Goal: Task Accomplishment & Management: Use online tool/utility

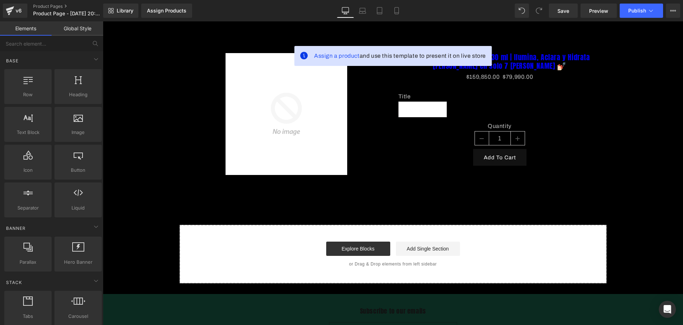
click at [394, 2] on div "Library Assign Products Product Preview No product match your search. Please tr…" at bounding box center [393, 10] width 580 height 21
click at [399, 5] on link "Mobile" at bounding box center [396, 11] width 17 height 14
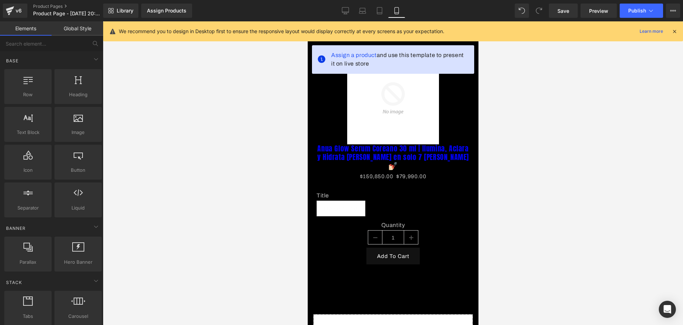
click at [673, 32] on icon at bounding box center [675, 31] width 6 height 6
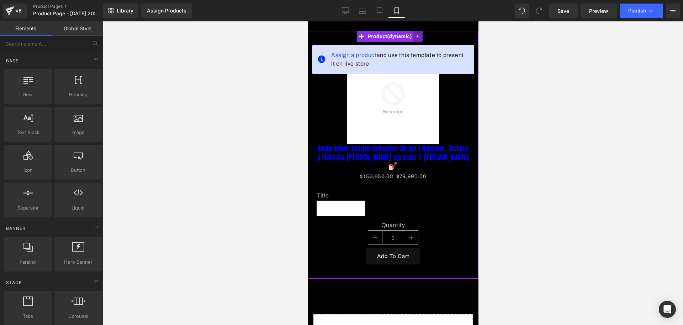
click at [420, 35] on icon at bounding box center [417, 36] width 5 height 5
click at [422, 35] on icon at bounding box center [422, 36] width 5 height 5
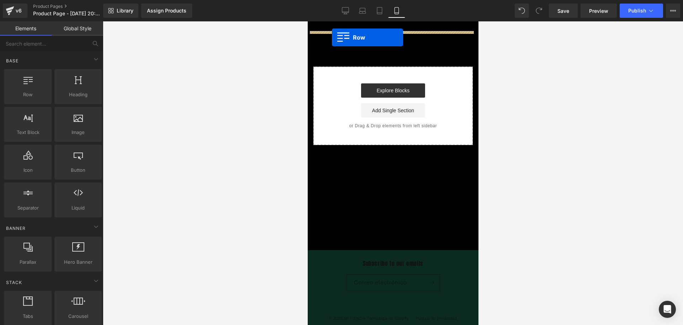
drag, startPoint x: 319, startPoint y: 108, endPoint x: 332, endPoint y: 37, distance: 71.9
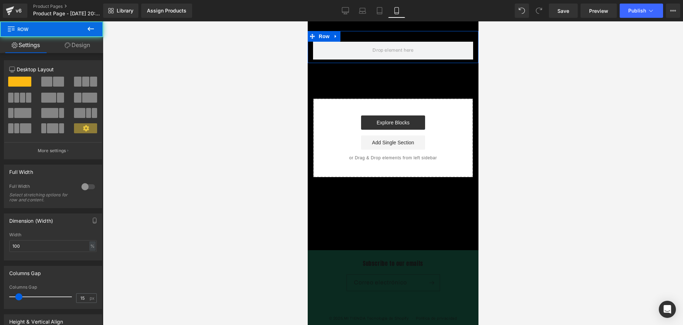
click at [92, 35] on button at bounding box center [90, 29] width 25 height 16
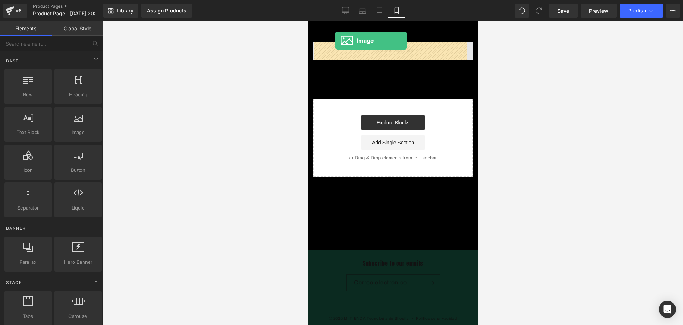
drag, startPoint x: 379, startPoint y: 146, endPoint x: 336, endPoint y: 42, distance: 113.4
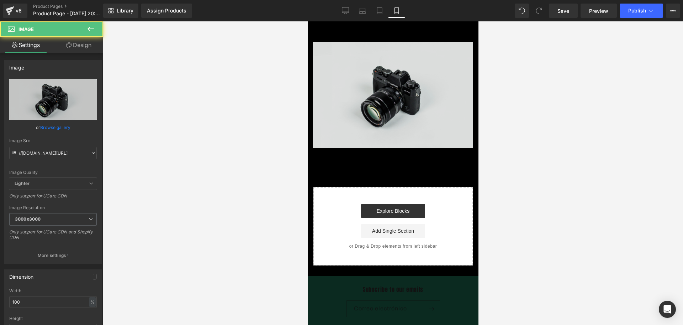
click at [410, 77] on img at bounding box center [393, 95] width 160 height 106
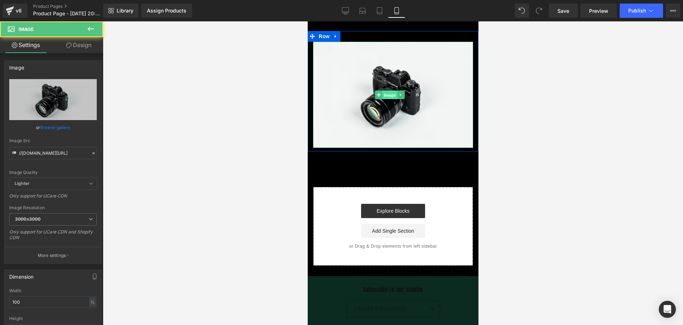
click at [389, 91] on span "Image" at bounding box center [389, 95] width 15 height 9
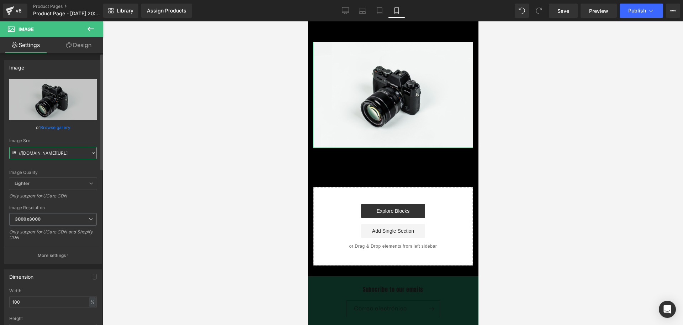
click at [73, 147] on input "//d1um8515vdn9kb.cloudfront.net/images/parallax.jpg" at bounding box center [53, 153] width 88 height 12
click at [72, 147] on input "//d1um8515vdn9kb.cloudfront.net/images/parallax.jpg" at bounding box center [53, 153] width 88 height 12
type input "https://i.ibb.co/ymtTsC8s/Chat-GPT-Image-19-sept-2025-08-50-45-p-m.png"
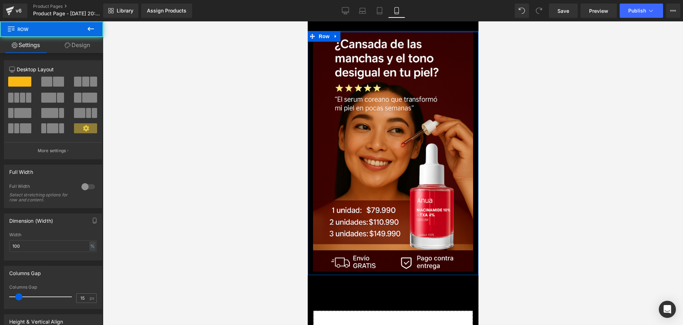
drag, startPoint x: 391, startPoint y: 30, endPoint x: 703, endPoint y: 36, distance: 312.2
click at [395, 21] on html "​ MI TIENDA Ir directamente al contenido Image Row Select your layout" at bounding box center [392, 172] width 171 height 303
drag, startPoint x: 397, startPoint y: 19, endPoint x: 93, endPoint y: 72, distance: 309.1
click at [397, 19] on div "Library Assign Products Product Preview No product match your search. Please tr…" at bounding box center [393, 10] width 580 height 21
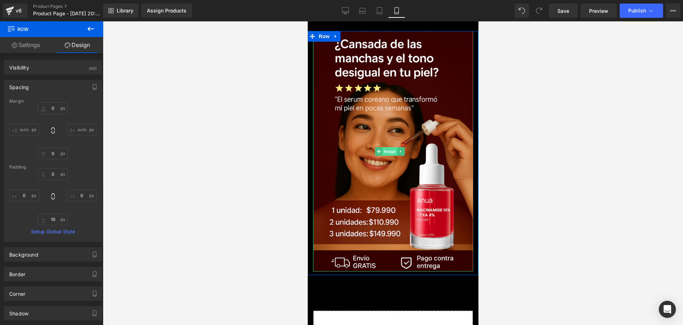
click at [393, 147] on span "Image" at bounding box center [389, 151] width 15 height 9
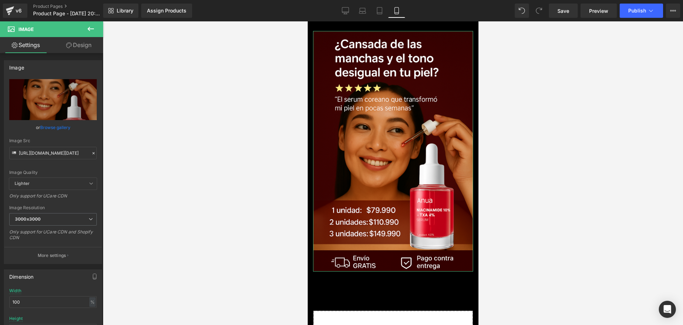
click at [72, 48] on link "Design" at bounding box center [79, 45] width 52 height 16
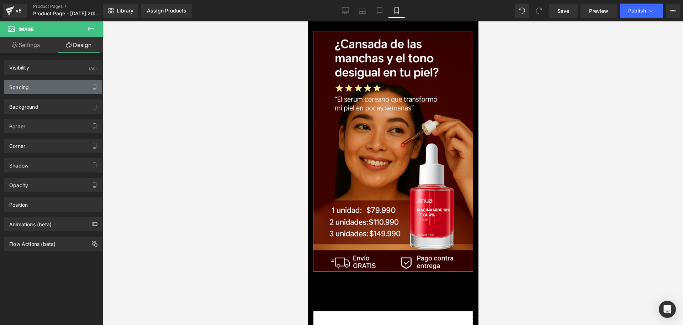
click at [36, 93] on div "Spacing" at bounding box center [53, 87] width 98 height 14
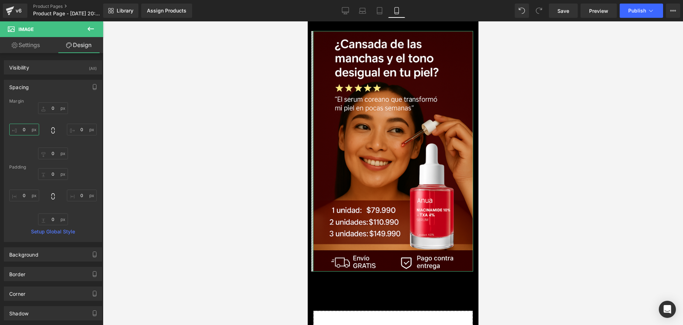
click at [26, 131] on input "0" at bounding box center [24, 129] width 30 height 12
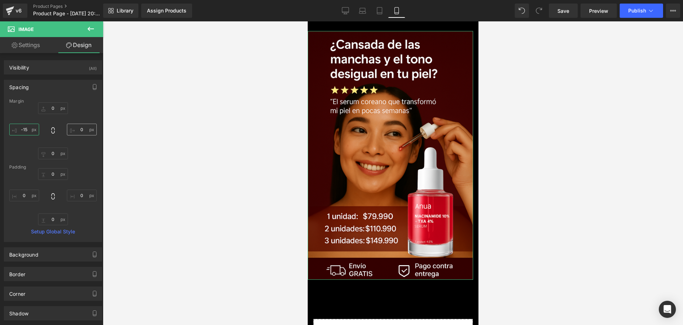
type input "-15"
click at [83, 128] on input "0" at bounding box center [82, 129] width 30 height 12
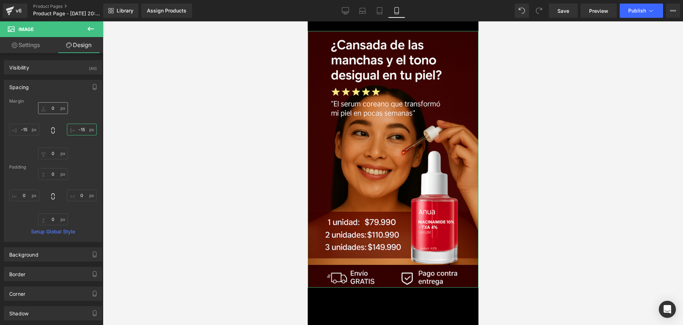
type input "-15"
click at [55, 105] on input "0" at bounding box center [53, 108] width 30 height 12
type input "--"
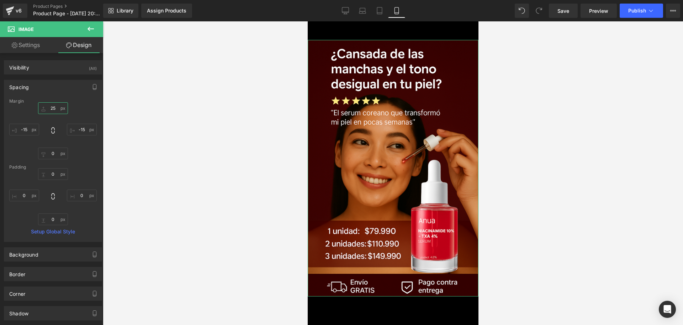
type input "2"
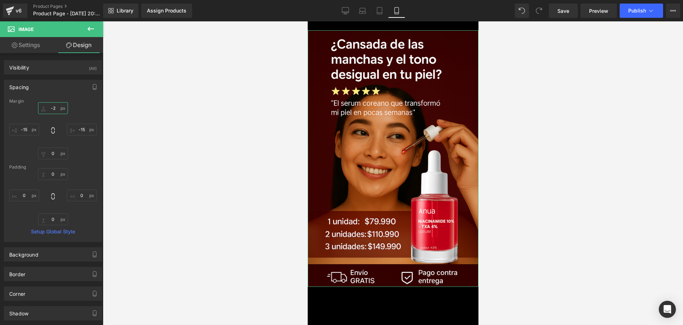
type input "-25"
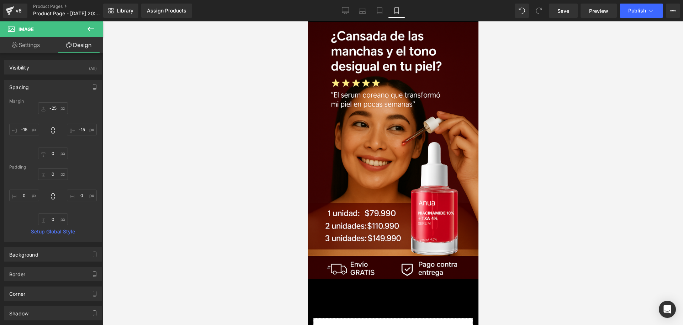
click at [573, 113] on div at bounding box center [393, 172] width 580 height 303
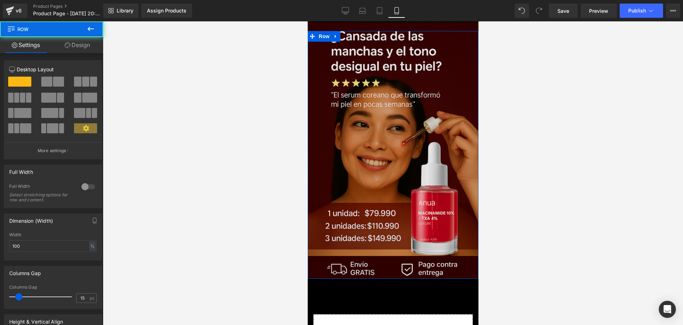
drag, startPoint x: 379, startPoint y: 268, endPoint x: 376, endPoint y: 265, distance: 4.3
click at [376, 265] on div "Image Row" at bounding box center [392, 154] width 171 height 247
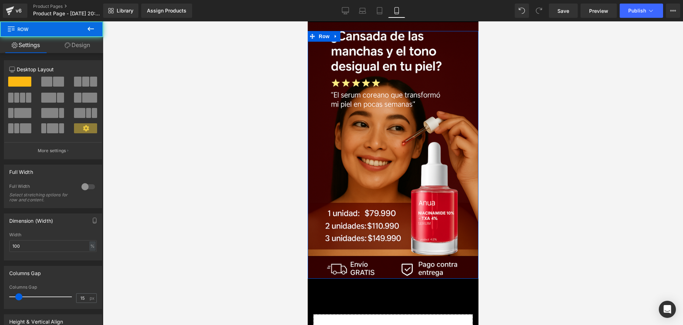
click at [486, 230] on div at bounding box center [393, 172] width 580 height 303
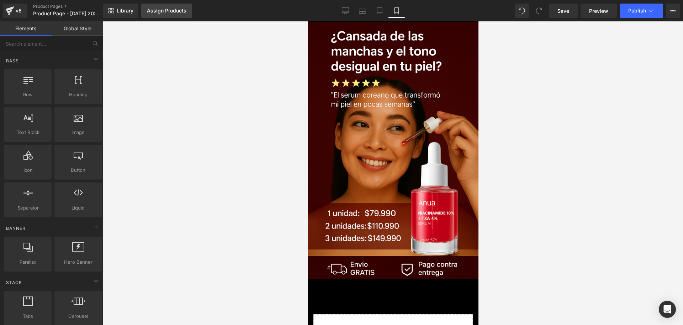
click at [156, 5] on link "Assign Products" at bounding box center [166, 11] width 51 height 14
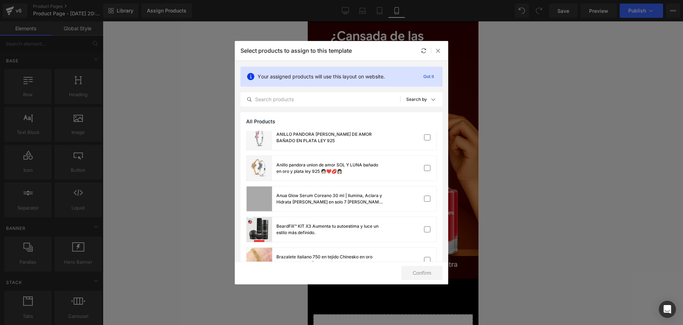
scroll to position [133, 0]
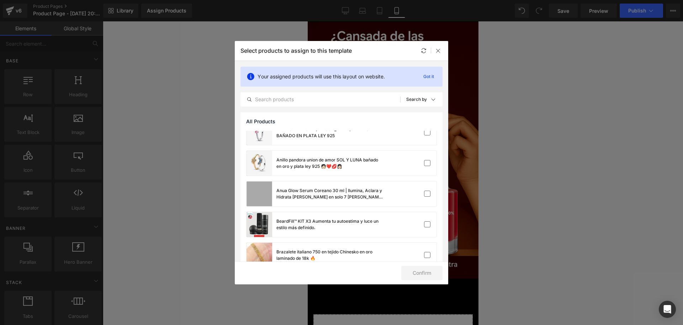
drag, startPoint x: 333, startPoint y: 192, endPoint x: 357, endPoint y: 207, distance: 28.0
click at [333, 192] on div "Anua Glow Serum Coreano 30 ml | Ilumina, Aclara y Hidrata la Piel en solo 7 dia…" at bounding box center [330, 193] width 107 height 13
click at [433, 273] on button "Confirm" at bounding box center [421, 272] width 41 height 14
click at [431, 267] on button "Success" at bounding box center [418, 272] width 50 height 14
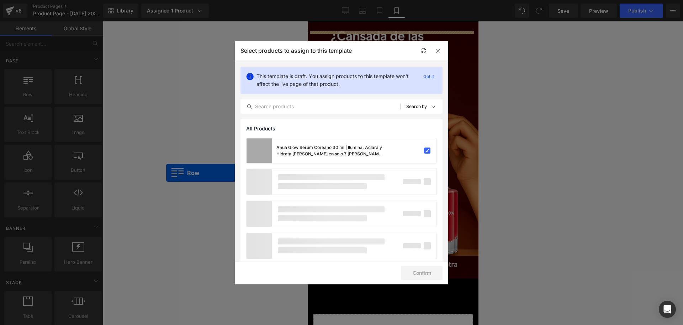
drag, startPoint x: 44, startPoint y: 78, endPoint x: 163, endPoint y: 170, distance: 149.6
click at [163, 0] on div "Row You are previewing how the will restyle your page. You can not edit Element…" at bounding box center [341, 0] width 683 height 0
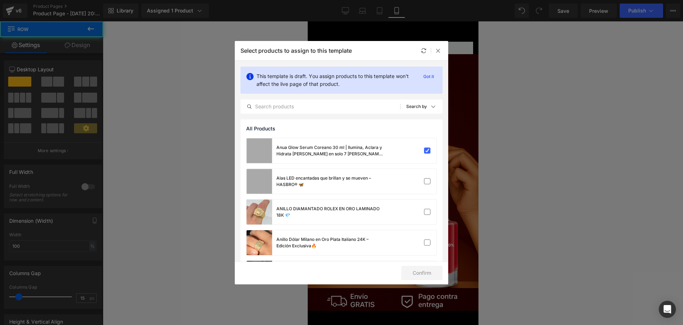
click at [444, 46] on div "Select products to assign to this template" at bounding box center [342, 51] width 214 height 20
click at [439, 46] on div at bounding box center [438, 50] width 9 height 9
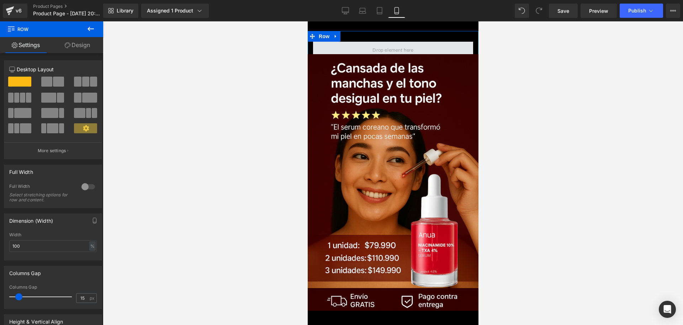
click at [438, 47] on span at bounding box center [393, 51] width 160 height 18
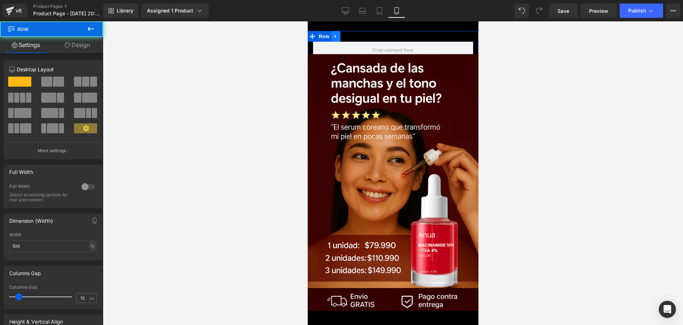
click at [338, 36] on link at bounding box center [335, 36] width 9 height 11
click at [352, 32] on link at bounding box center [353, 36] width 9 height 11
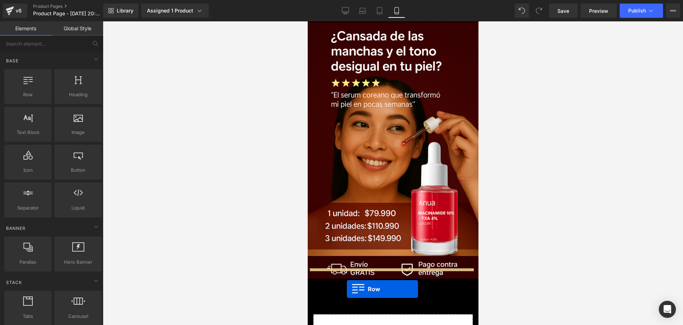
drag, startPoint x: 327, startPoint y: 106, endPoint x: 348, endPoint y: 288, distance: 183.0
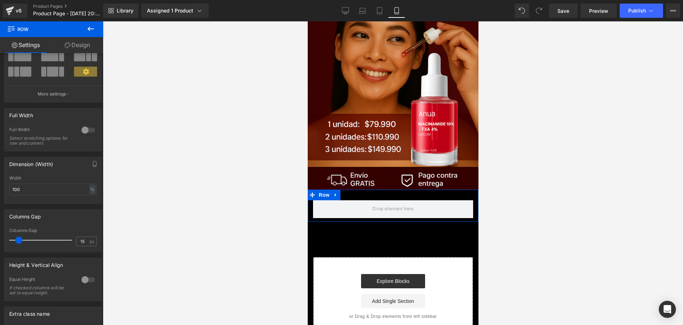
scroll to position [129, 0]
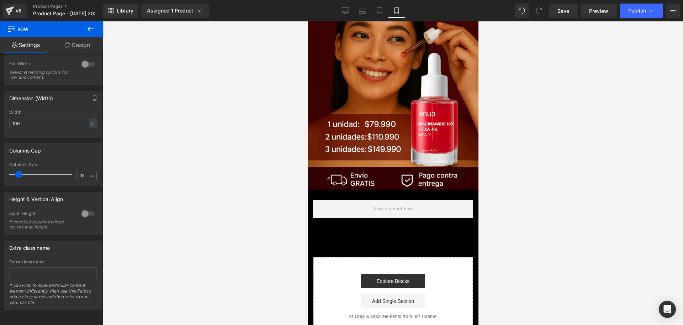
click at [89, 21] on button at bounding box center [90, 29] width 25 height 16
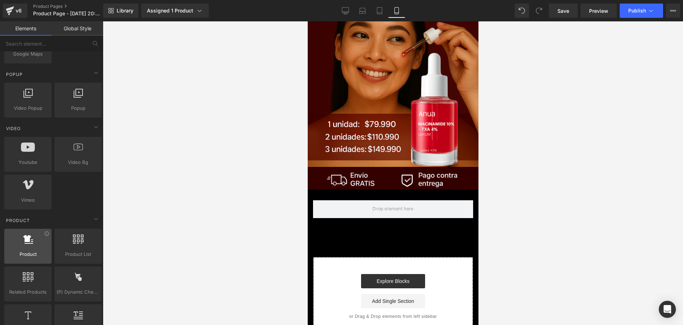
scroll to position [445, 0]
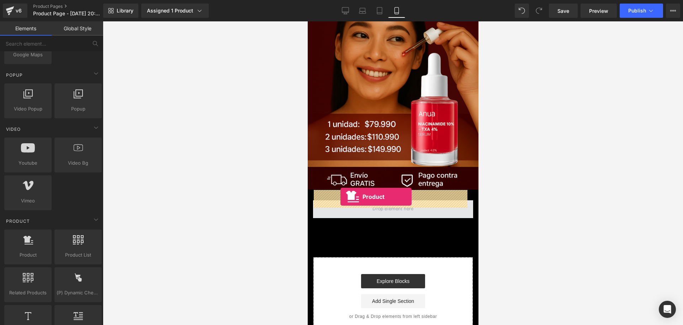
drag, startPoint x: 344, startPoint y: 263, endPoint x: 340, endPoint y: 196, distance: 66.6
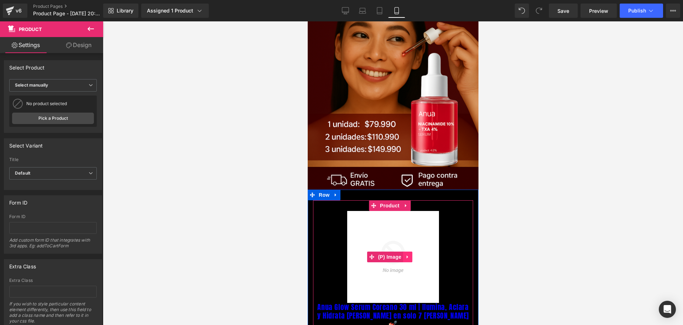
click at [406, 254] on icon at bounding box center [407, 256] width 5 height 5
click at [412, 254] on icon at bounding box center [412, 256] width 5 height 5
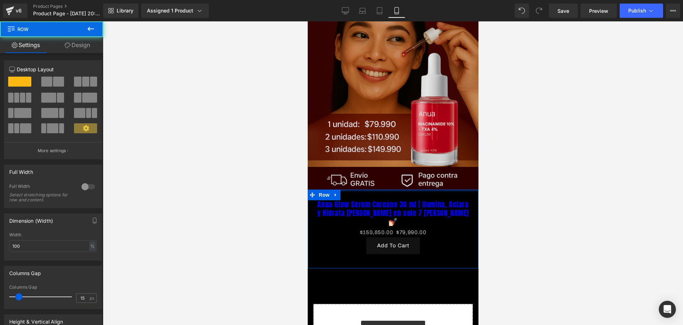
drag, startPoint x: 425, startPoint y: 189, endPoint x: 426, endPoint y: 173, distance: 16.4
click at [426, 173] on div "Image Row Anua Glow Serum Coreano 30 ml | Ilumina, Aclara y Hidrata la Piel en …" at bounding box center [392, 162] width 171 height 440
click at [418, 189] on div at bounding box center [392, 189] width 171 height 0
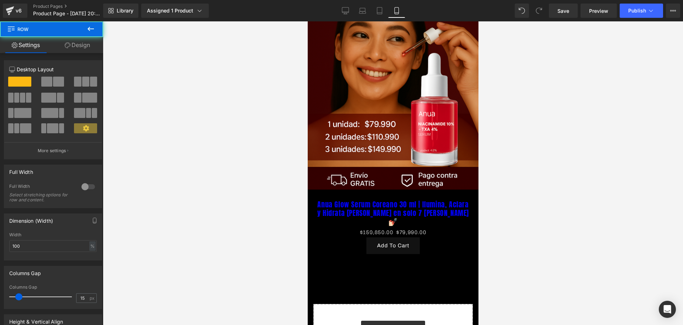
click at [415, 201] on link "Anua Glow Serum Coreano 30 ml | Ilumina, Aclara y Hidrata la Piel en solo 7 dia…" at bounding box center [392, 213] width 153 height 26
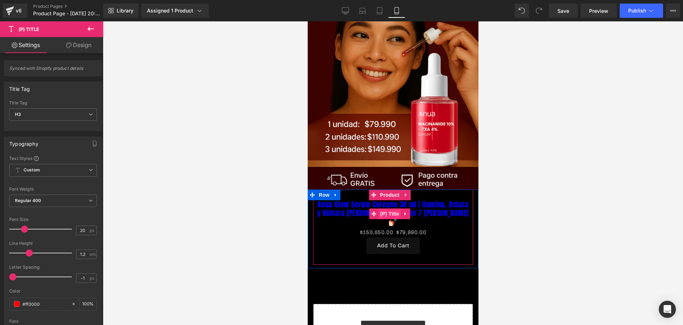
click at [398, 208] on span "(P) Title" at bounding box center [389, 213] width 23 height 11
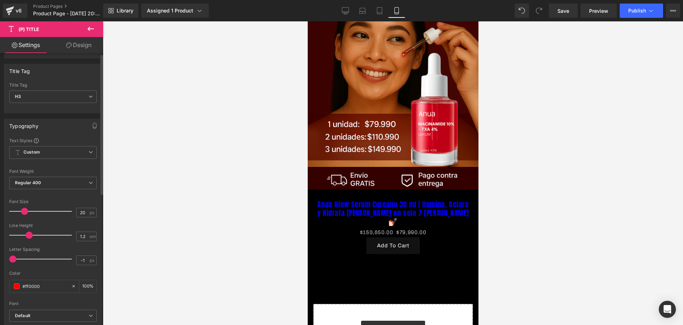
scroll to position [44, 0]
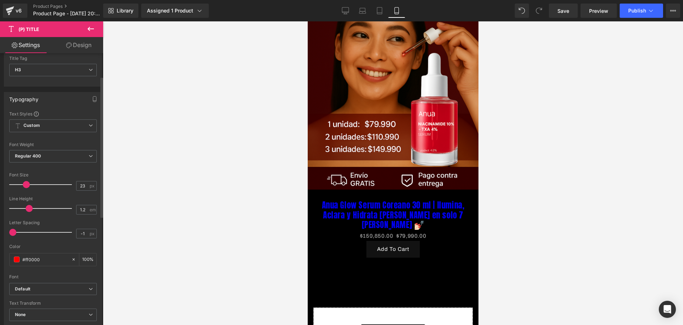
type input "24"
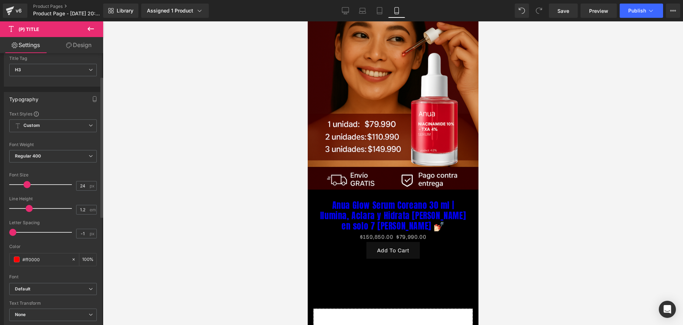
click at [24, 182] on span at bounding box center [26, 184] width 7 height 7
click at [19, 259] on span at bounding box center [17, 259] width 6 height 6
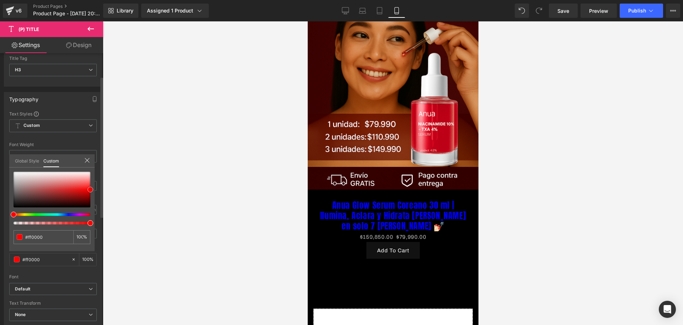
type input "#ff0505"
type input "#ed1616"
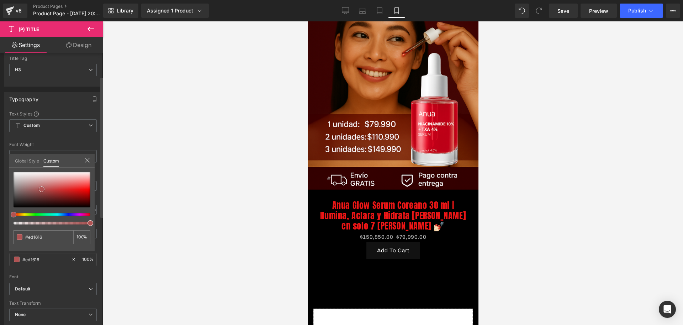
type input "#b94b4b"
type input "#a65d5d"
type input "#a86161"
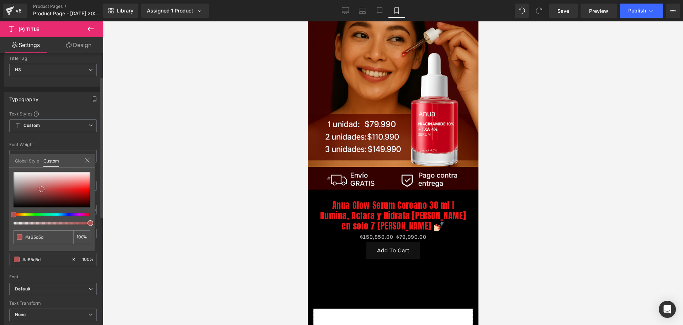
type input "#a86161"
type input "#ae7373"
type input "#b88989"
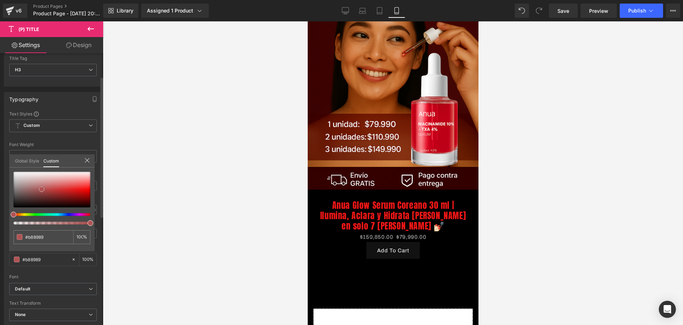
type input "#c4a0a0"
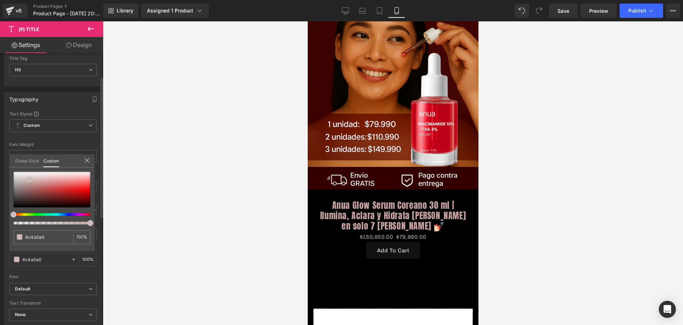
type input "#caaeae"
type input "#dbcccc"
type input "#f1eeee"
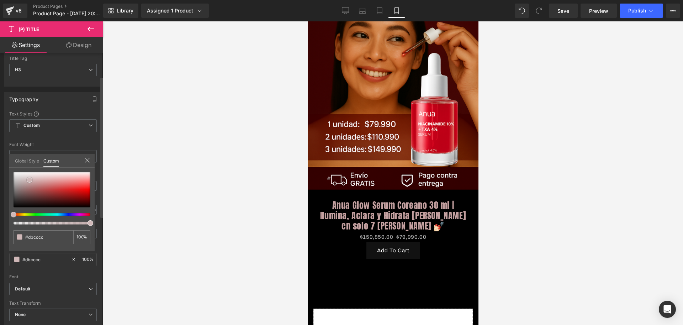
type input "#f1eeee"
type input "#faf9f9"
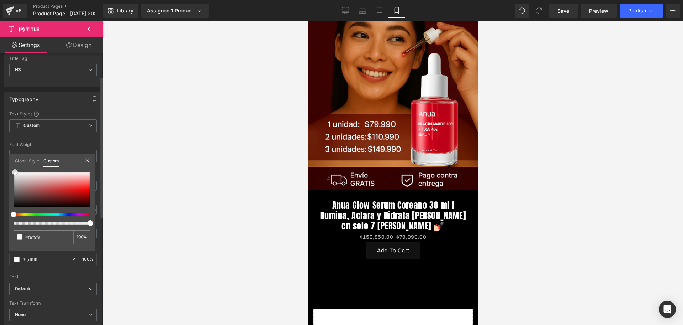
type input "#fcfcfc"
type input "#ffffff"
drag, startPoint x: 92, startPoint y: 189, endPoint x: 26, endPoint y: 172, distance: 68.2
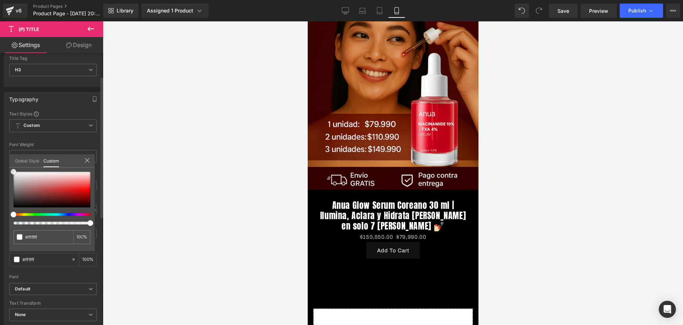
click at [14, 167] on div "#ffffff 100 %" at bounding box center [51, 171] width 85 height 9
click at [206, 200] on div at bounding box center [393, 172] width 580 height 303
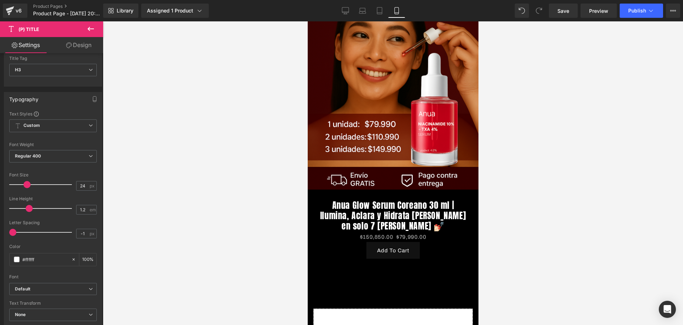
click at [69, 37] on link "Design" at bounding box center [79, 45] width 52 height 16
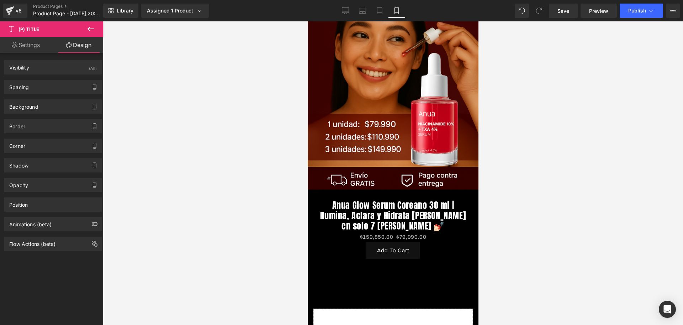
type input "0"
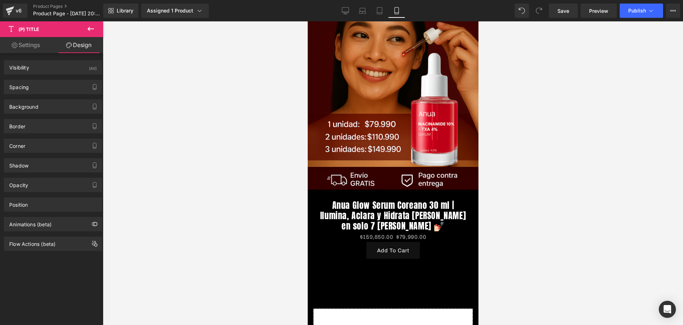
type input "0"
click at [36, 88] on div "Spacing" at bounding box center [53, 87] width 98 height 14
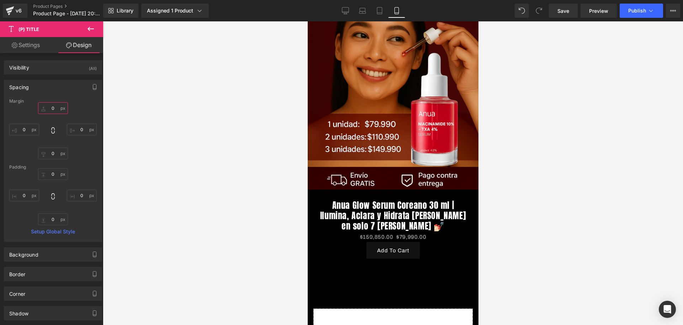
click at [49, 105] on input "0" at bounding box center [53, 108] width 30 height 12
type input "-20"
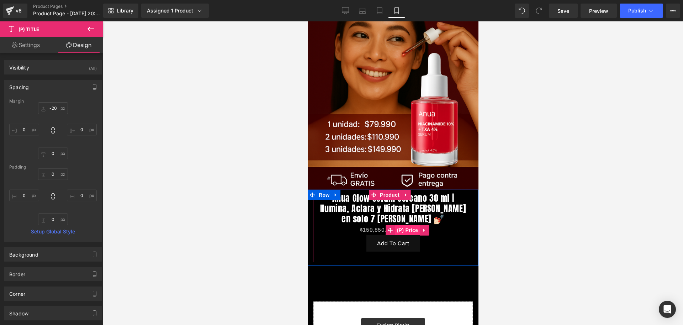
click at [408, 225] on span "(P) Price" at bounding box center [407, 230] width 25 height 11
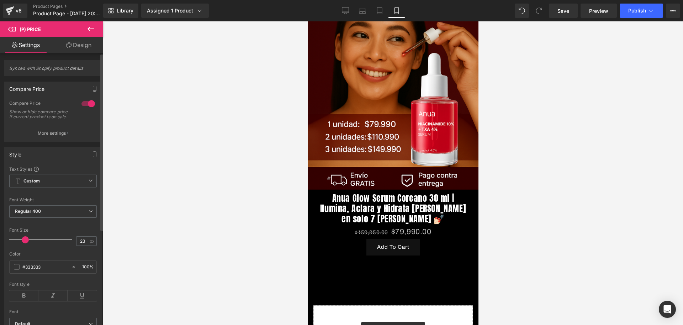
type input "24"
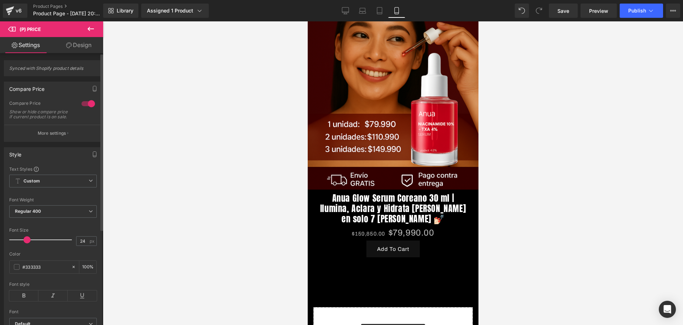
drag, startPoint x: 24, startPoint y: 243, endPoint x: 29, endPoint y: 243, distance: 5.0
click at [29, 243] on span at bounding box center [26, 239] width 7 height 7
click at [18, 300] on icon at bounding box center [23, 295] width 29 height 11
click at [13, 270] on div "#333333" at bounding box center [41, 267] width 62 height 12
click at [16, 269] on span at bounding box center [17, 267] width 6 height 6
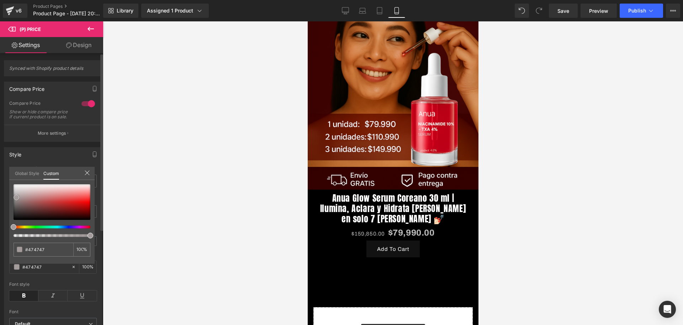
type input "#474747"
type input "#988f8f"
type input "#d5d1d1"
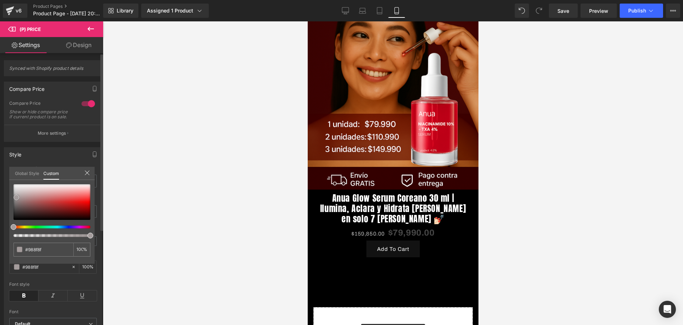
type input "#d5d1d1"
type input "#f0efef"
type input "#f7f7f7"
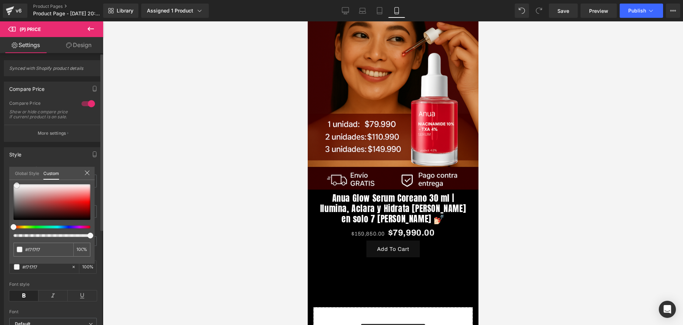
type input "#faf9f9"
type input "#ffffff"
drag, startPoint x: 14, startPoint y: 211, endPoint x: 11, endPoint y: 182, distance: 29.7
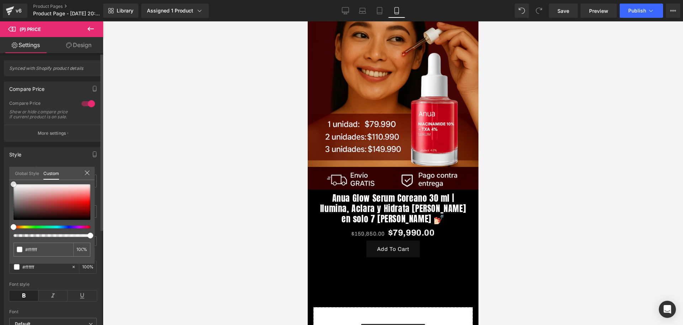
click at [11, 182] on div "#ffffff 100 %" at bounding box center [51, 184] width 85 height 9
click at [201, 226] on div at bounding box center [393, 172] width 580 height 303
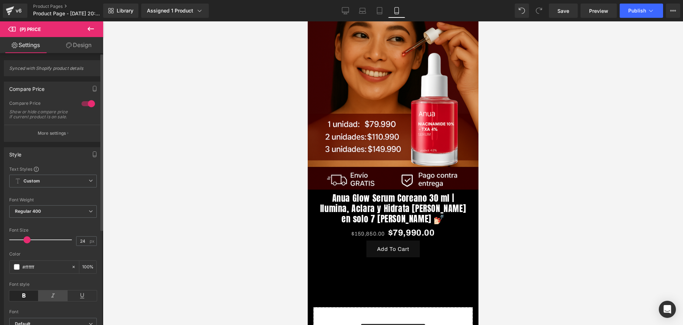
click at [42, 301] on icon at bounding box center [52, 295] width 29 height 11
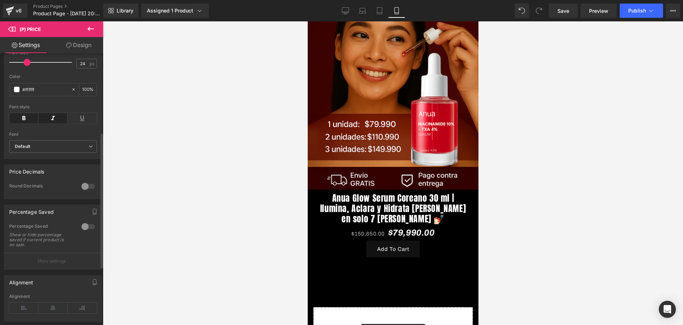
scroll to position [178, 0]
click at [84, 230] on div at bounding box center [88, 225] width 17 height 11
click at [92, 258] on button "More settings" at bounding box center [53, 260] width 98 height 17
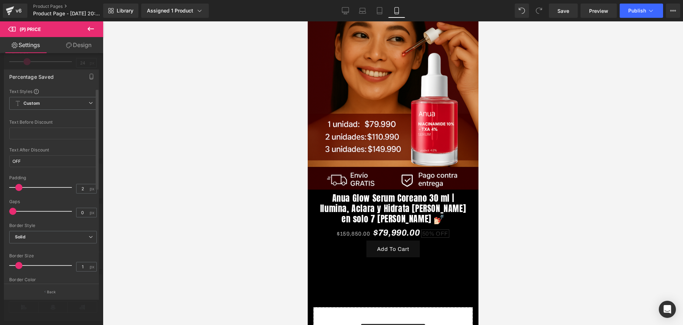
type input "1"
drag, startPoint x: 28, startPoint y: 188, endPoint x: 18, endPoint y: 188, distance: 10.3
click at [18, 188] on span at bounding box center [15, 187] width 7 height 7
type input "3"
click at [12, 212] on span at bounding box center [14, 210] width 7 height 7
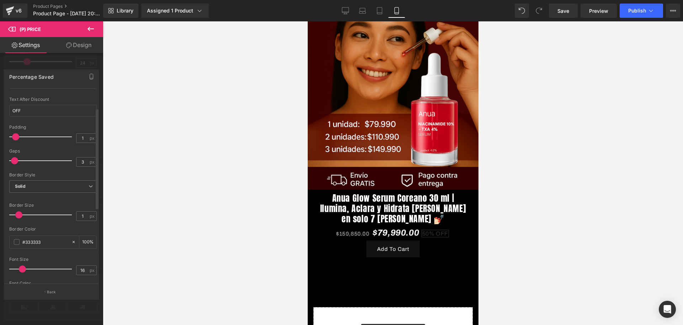
scroll to position [89, 0]
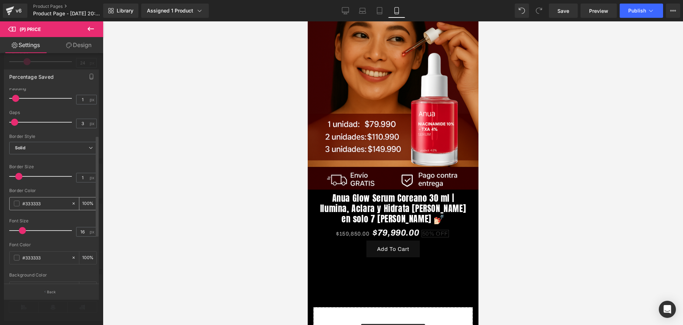
click at [18, 206] on div "#333333" at bounding box center [41, 203] width 62 height 12
click at [16, 202] on span at bounding box center [17, 203] width 6 height 6
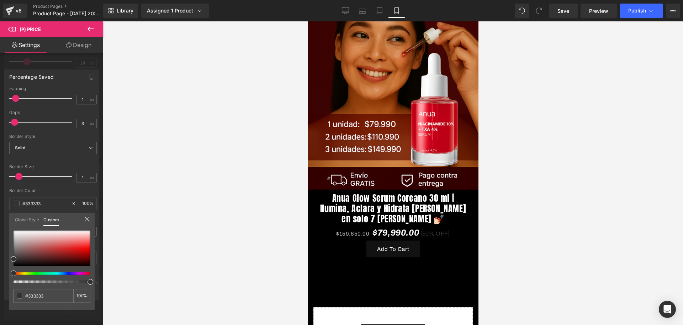
click at [77, 269] on div at bounding box center [52, 256] width 77 height 53
click at [78, 272] on div at bounding box center [49, 273] width 77 height 3
type input "#333233"
type input "#412e41"
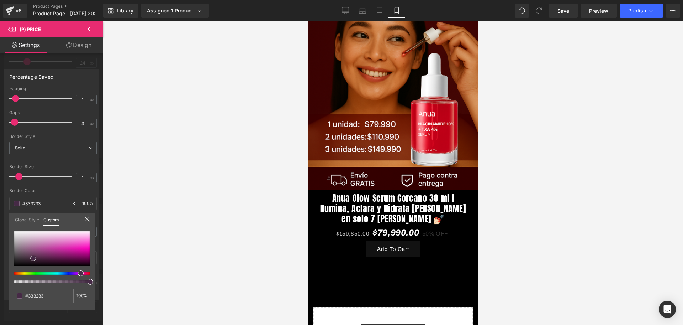
type input "#412e41"
type input "#5e115e"
type input "#610f61"
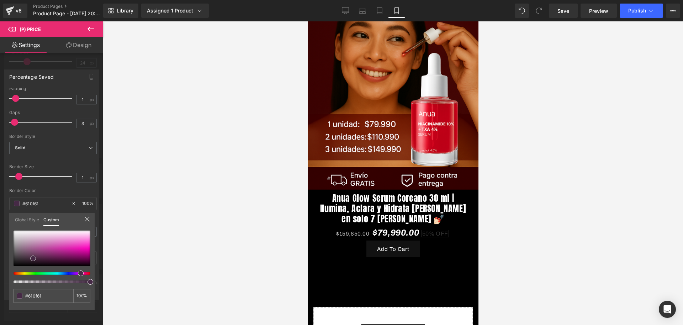
type input "#700f70"
type input "#a210a2"
type input "#da0bda"
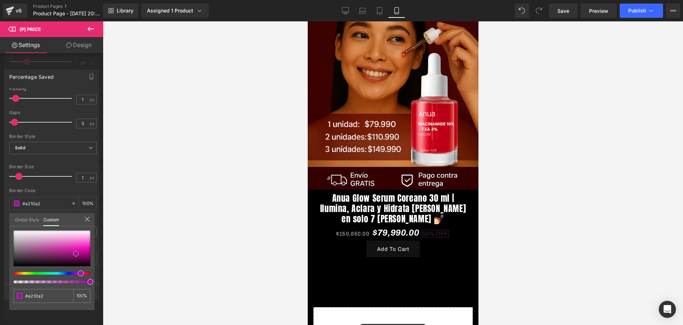
type input "#da0bda"
type input "#f820f8"
type input "#fa2dfa"
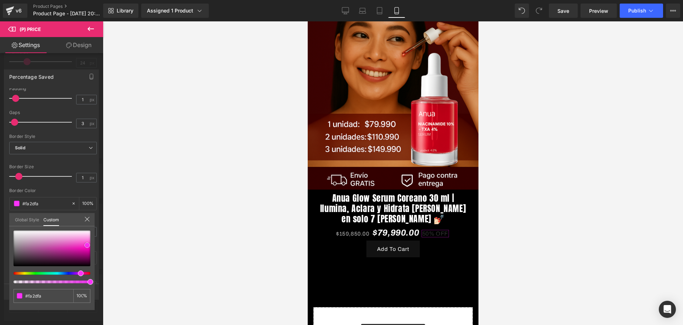
type input "#f933f9"
type input "#fa3dfa"
type input "#fd49fd"
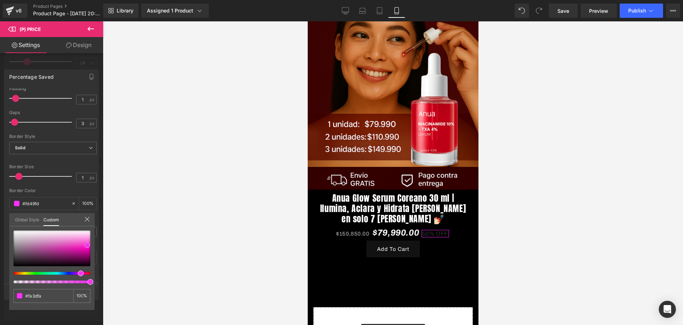
type input "#fd49fd"
type input "#fd4efd"
type input "#fd58fd"
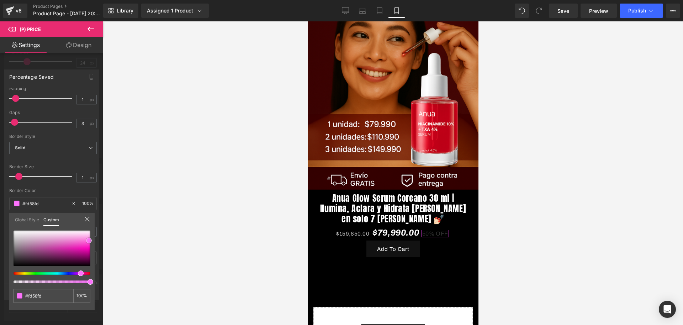
type input "#fd5dfd"
type input "#fc6dfc"
type input "#fd90fd"
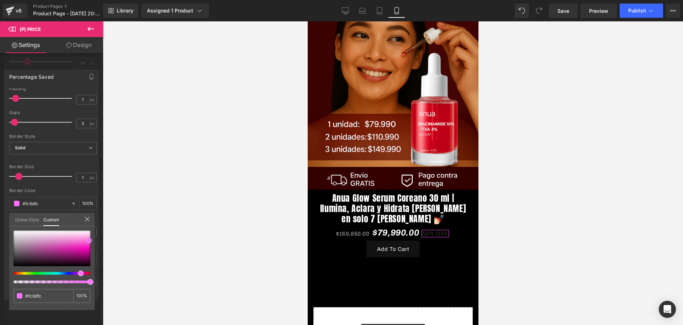
type input "#fd90fd"
type input "#fda5fd"
type input "#fdb4fd"
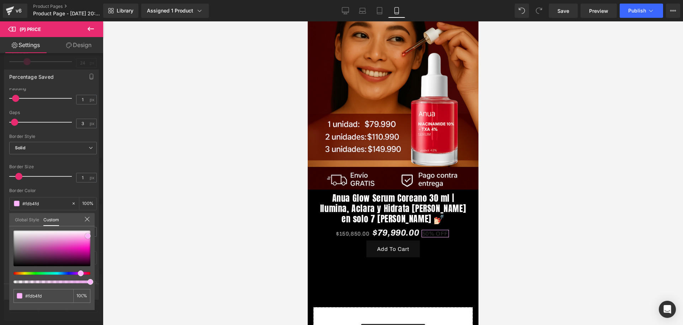
type input "#fdbefd"
type input "#fdb8fd"
type input "#fca5fc"
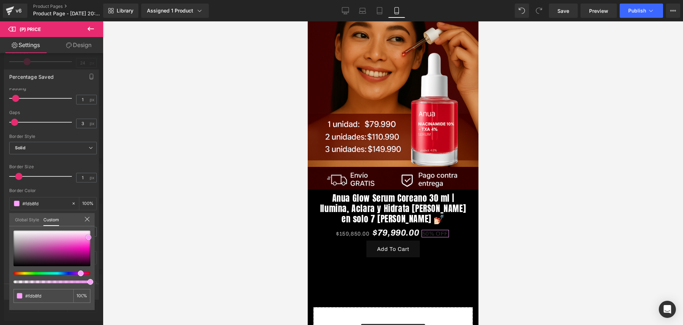
type input "#fca5fc"
type input "#fd8ffd"
type input "#fd67fd"
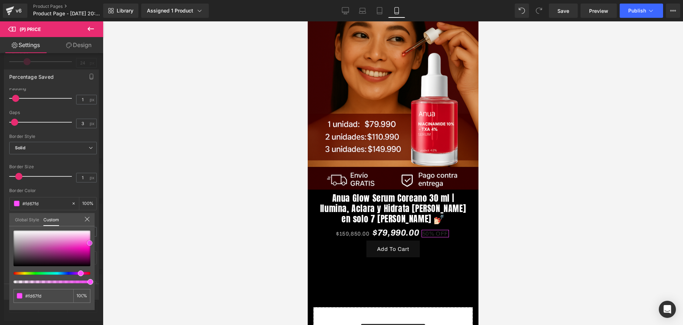
type input "#fe4dfe"
type input "#fe43fe"
type input "#fd2efd"
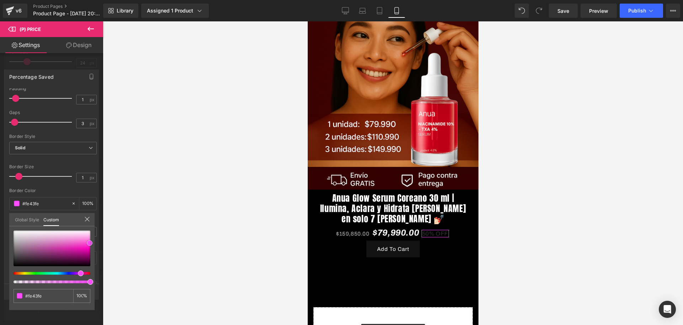
type input "#fd2efd"
type input "#fc20fc"
drag, startPoint x: 33, startPoint y: 256, endPoint x: 91, endPoint y: 244, distance: 58.9
click at [90, 244] on span at bounding box center [90, 246] width 6 height 6
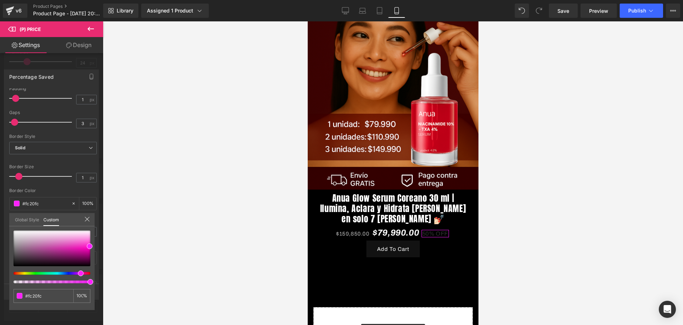
click at [116, 243] on div at bounding box center [393, 172] width 580 height 303
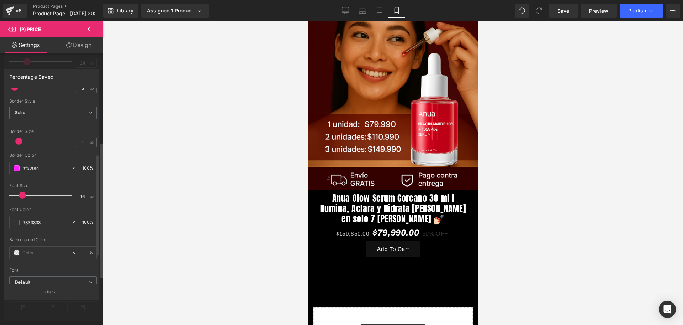
scroll to position [176, 0]
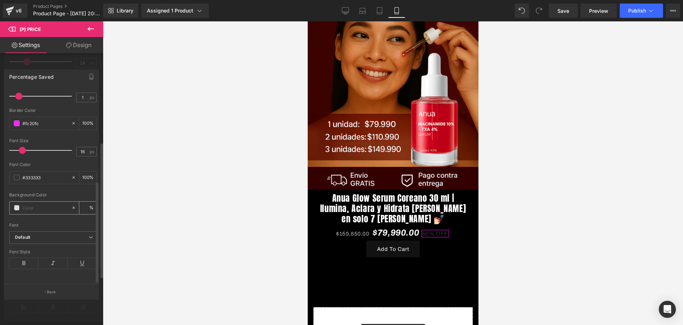
click at [16, 205] on span at bounding box center [17, 208] width 6 height 6
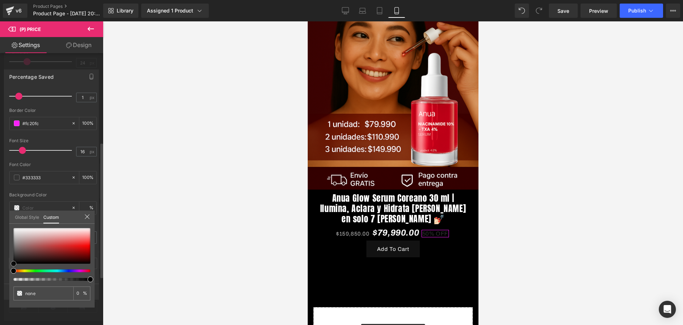
type input "#d6d5d5"
type input "100"
type input "#d6d5d5"
type input "100"
type input "#edecec"
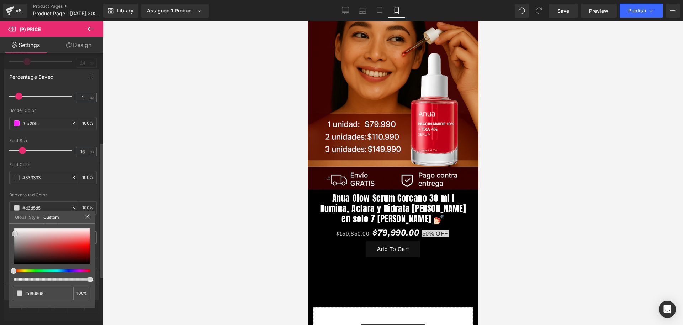
type input "#edecec"
type input "#ffffff"
drag, startPoint x: 15, startPoint y: 233, endPoint x: 48, endPoint y: 254, distance: 39.2
click at [16, 222] on div "Global Style Custom Setup Global Style #ffffff 100 %" at bounding box center [51, 221] width 85 height 22
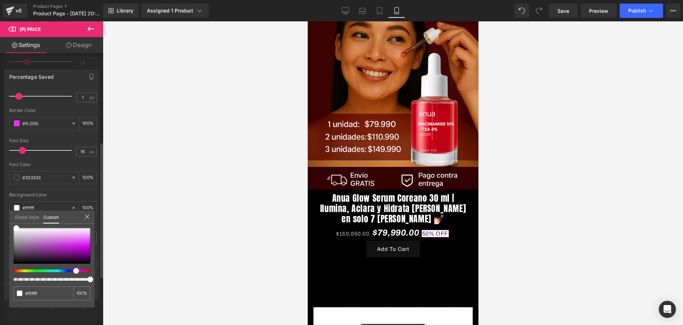
click at [73, 268] on div at bounding box center [52, 254] width 77 height 53
click at [77, 269] on span at bounding box center [76, 271] width 6 height 6
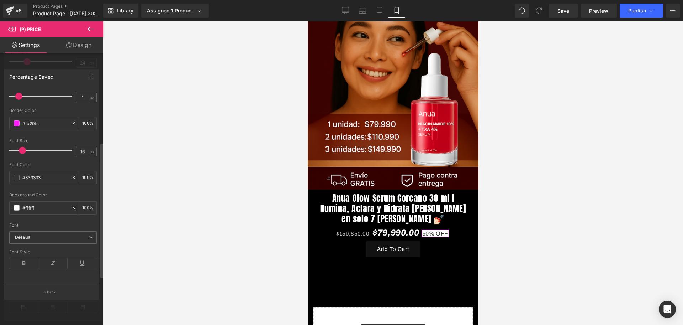
click at [26, 119] on input "#fc20fc" at bounding box center [45, 123] width 46 height 8
click at [42, 201] on div "#ffffff" at bounding box center [41, 207] width 62 height 12
drag, startPoint x: 42, startPoint y: 196, endPoint x: 45, endPoint y: 202, distance: 7.2
click at [42, 201] on div "#ffffff" at bounding box center [41, 207] width 62 height 12
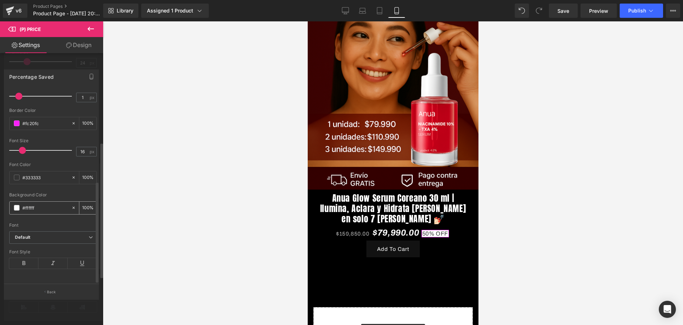
click at [45, 204] on input "#ffffff" at bounding box center [45, 208] width 46 height 8
paste input "fc20fc"
click at [129, 210] on div at bounding box center [393, 172] width 580 height 303
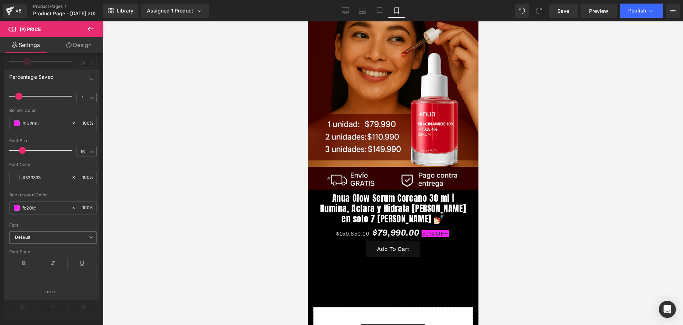
type input "#fc20fc"
click at [17, 174] on span at bounding box center [17, 177] width 6 height 6
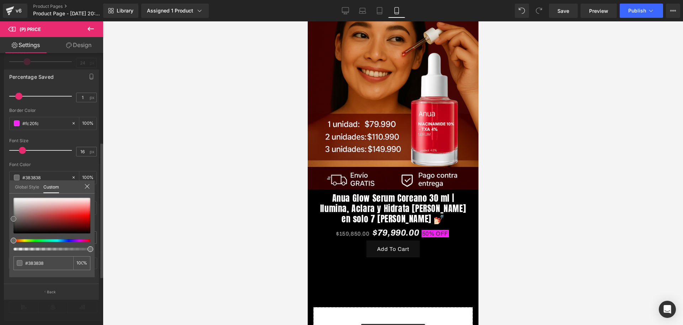
type input "#383838"
type input "#686868"
type input "#999999"
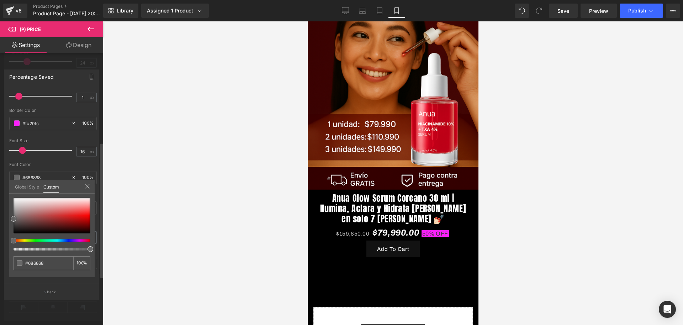
type input "#999999"
type input "#bfbfbf"
type input "#c1c1c1"
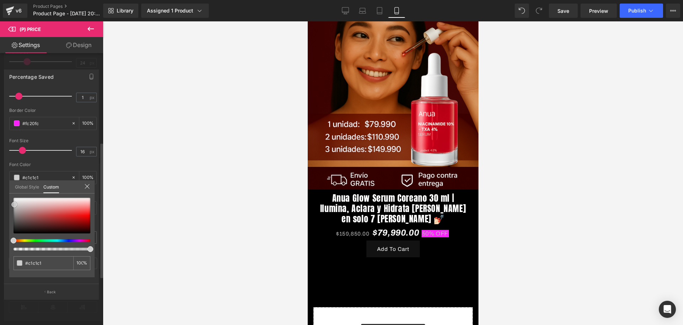
type input "#cfcece"
type input "#d9d7d7"
type input "#edecec"
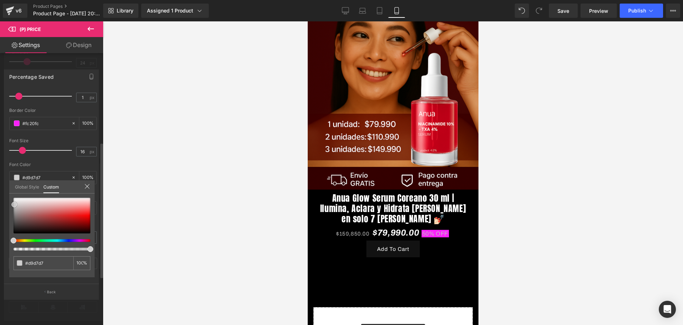
type input "#edecec"
type input "#f7f7f7"
type input "#ffffff"
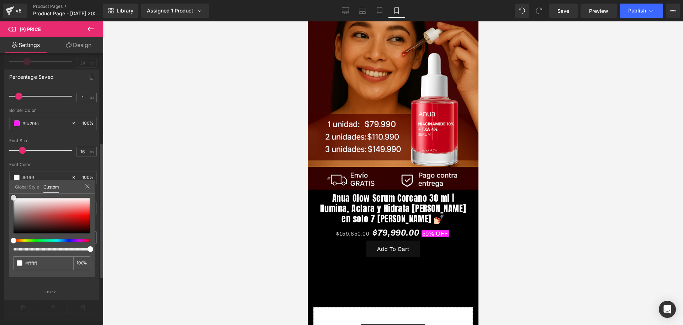
drag, startPoint x: 15, startPoint y: 217, endPoint x: 15, endPoint y: 191, distance: 26.0
click at [15, 191] on div "Global Style Custom Setup Global Style #ffffff 100 %" at bounding box center [51, 191] width 85 height 22
click at [143, 213] on div at bounding box center [393, 172] width 580 height 303
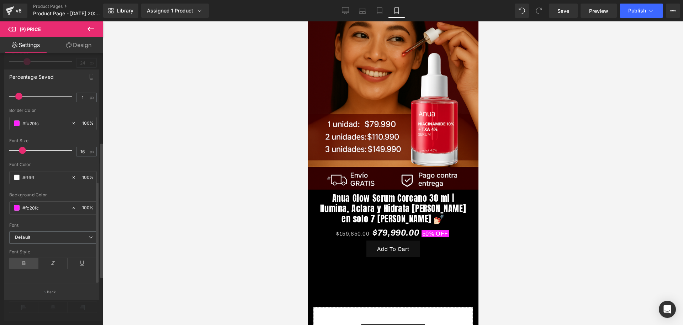
click at [24, 258] on icon at bounding box center [23, 263] width 29 height 11
click at [47, 258] on icon at bounding box center [52, 263] width 29 height 11
click at [20, 117] on div "#fc20fc" at bounding box center [41, 123] width 62 height 12
click at [16, 120] on span at bounding box center [17, 123] width 6 height 6
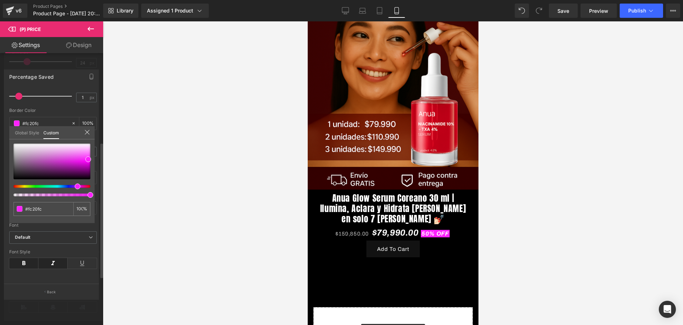
type input "#fb21de"
type input "#fa23e1"
type input "#d623fa"
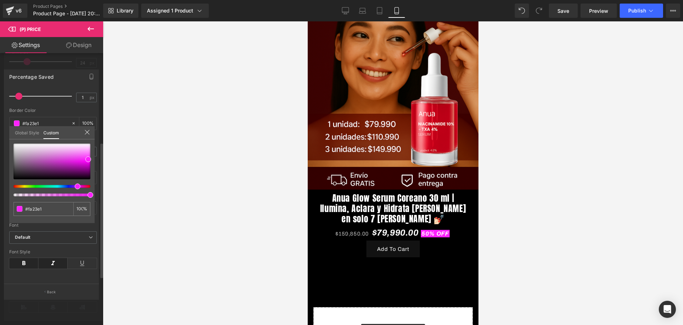
type input "#d623fa"
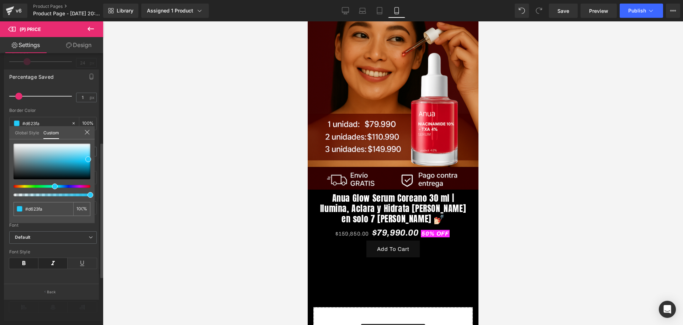
type input "#2323fa"
type input "#23b9fa"
type input "#23fad6"
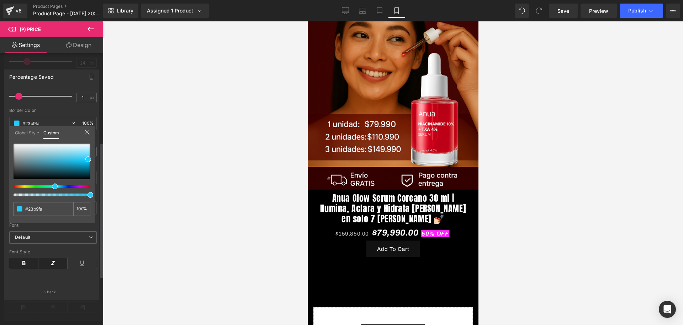
type input "#23fad6"
type input "#23fab2"
type input "#23fa84"
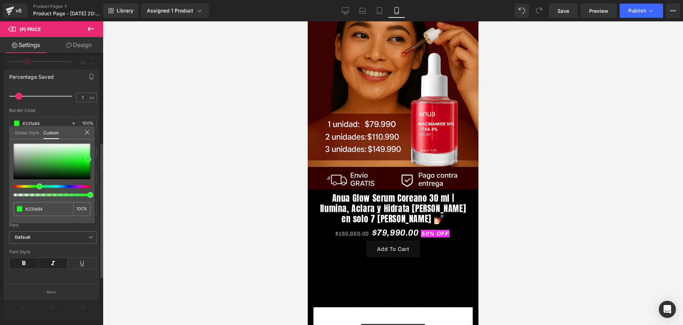
type input "#23fa3c"
type input "#58fa23"
type input "#bdfa23"
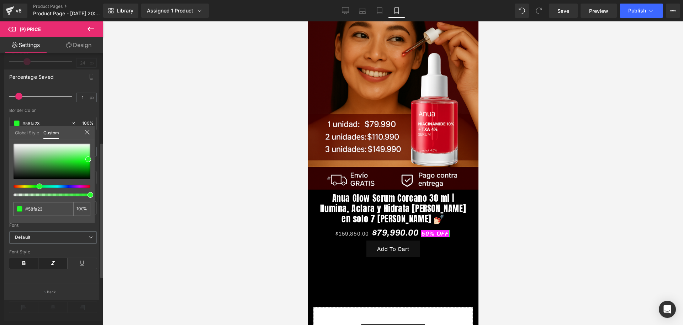
type input "#bdfa23"
type input "#fadd23"
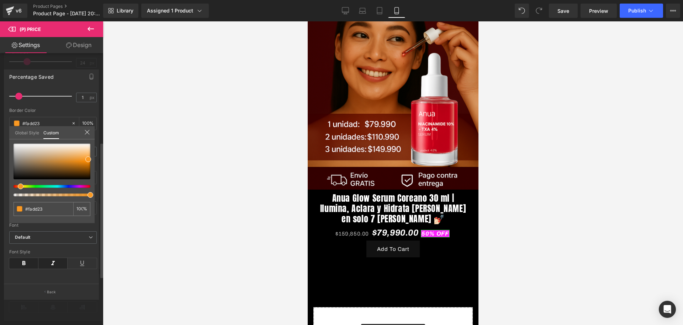
type input "#fab223"
type input "#faa023"
type input "#fa8723"
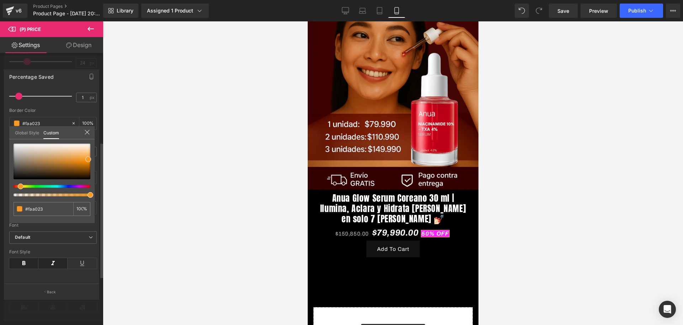
type input "#fa8723"
type input "#fa7223"
type input "#fa6323"
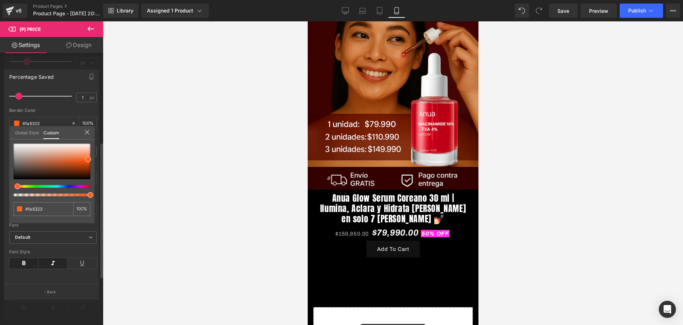
type input "#fa6023"
type input "#fa5123"
type input "#fa4e23"
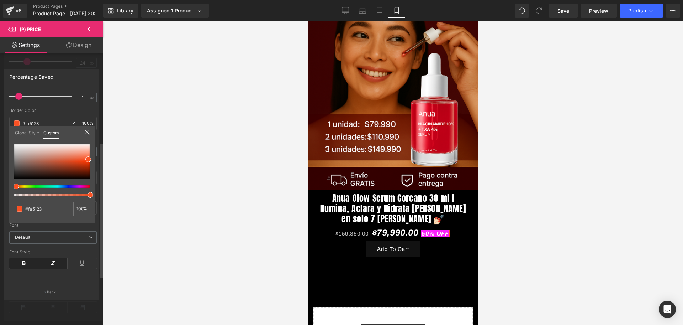
type input "#fa4e23"
type input "#fa3f23"
type input "#fa3c23"
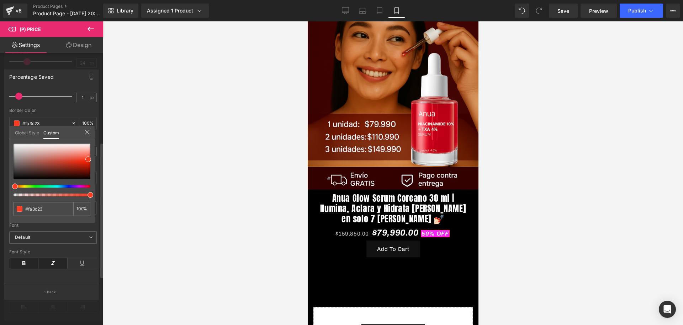
type input "#fa3523"
type input "#fa2323"
drag, startPoint x: 76, startPoint y: 185, endPoint x: 28, endPoint y: 175, distance: 48.4
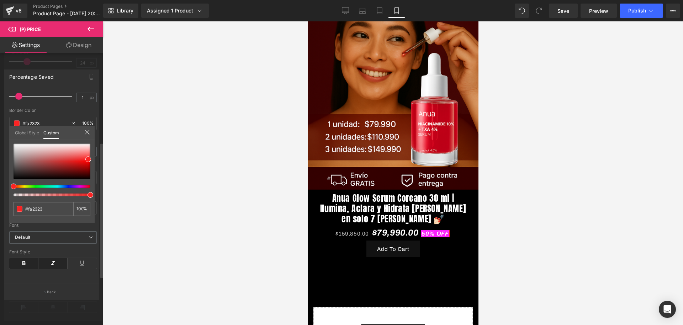
click at [7, 179] on div "Percentage Saved Text Styles Custom Custom Setup Global Style Custom Setup Glob…" at bounding box center [51, 181] width 103 height 235
type input "#fa2d2d"
type input "#fa2828"
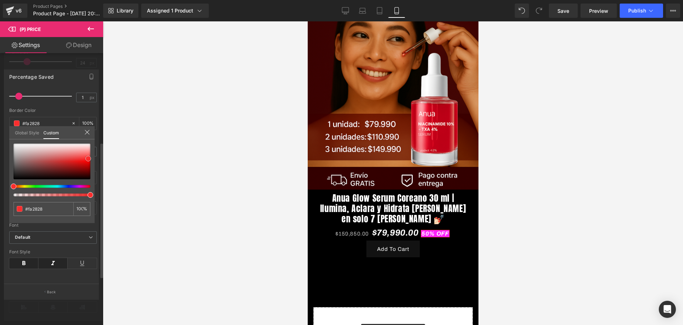
type input "#fa1919"
click at [88, 162] on span at bounding box center [88, 161] width 6 height 6
click at [116, 167] on div at bounding box center [393, 172] width 580 height 303
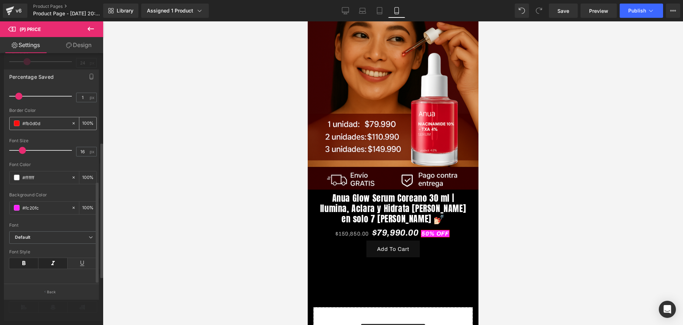
click at [33, 119] on input "#fb0d0d" at bounding box center [45, 123] width 46 height 8
click at [36, 204] on input "#fc20fc" at bounding box center [45, 208] width 46 height 8
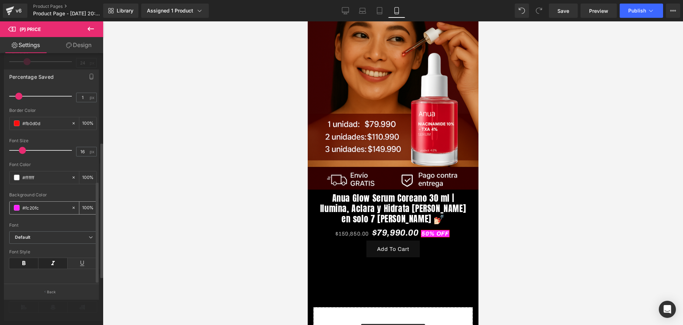
click at [36, 204] on input "#fc20fc" at bounding box center [45, 208] width 46 height 8
paste input "fb0d0d"
click at [191, 226] on div at bounding box center [393, 172] width 580 height 303
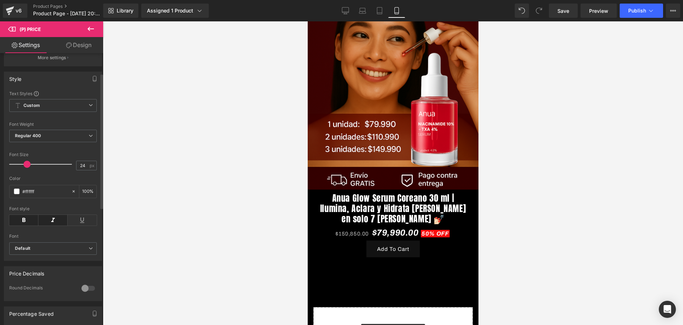
scroll to position [0, 0]
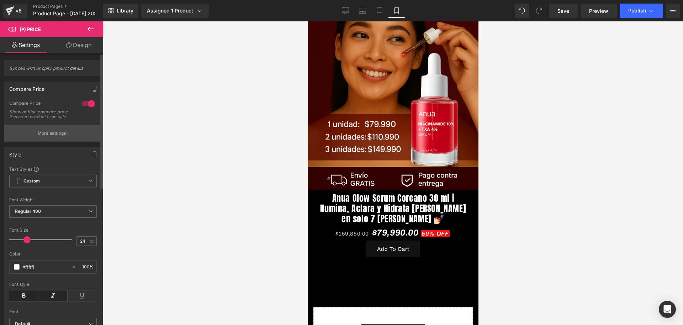
click at [60, 136] on p "More settings" at bounding box center [52, 133] width 28 height 6
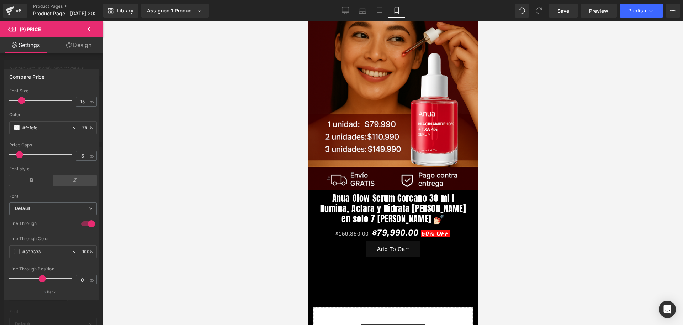
scroll to position [89, 0]
click at [17, 127] on span at bounding box center [17, 124] width 6 height 6
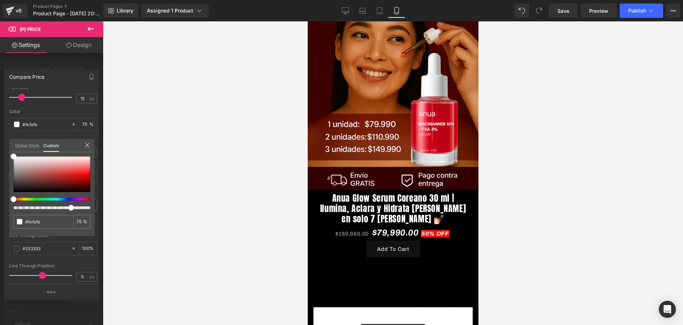
click at [16, 154] on div "#fefefe 75 %" at bounding box center [51, 156] width 85 height 9
click at [12, 156] on span at bounding box center [14, 156] width 6 height 6
click at [127, 156] on div at bounding box center [393, 172] width 580 height 303
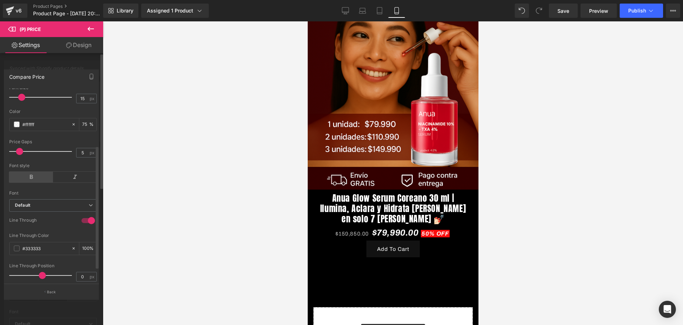
click at [34, 182] on icon at bounding box center [31, 177] width 44 height 11
click at [60, 168] on div "Font style" at bounding box center [53, 165] width 88 height 5
click at [68, 181] on icon at bounding box center [75, 177] width 44 height 11
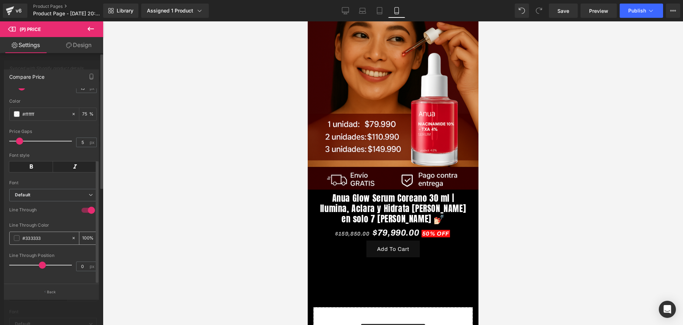
scroll to position [111, 0]
drag, startPoint x: 11, startPoint y: 229, endPoint x: 15, endPoint y: 231, distance: 4.3
click at [12, 232] on div "#333333" at bounding box center [41, 238] width 62 height 12
click at [17, 235] on span at bounding box center [17, 238] width 6 height 6
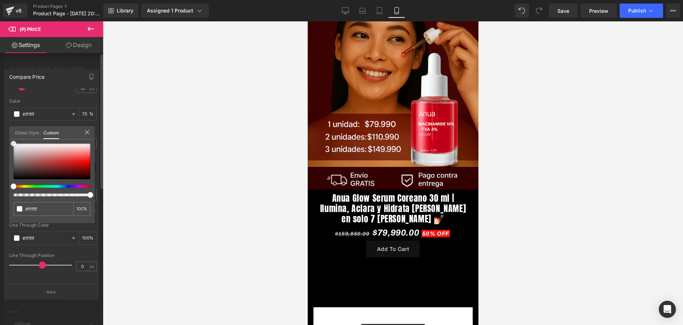
drag, startPoint x: 15, startPoint y: 169, endPoint x: 35, endPoint y: 141, distance: 34.2
click at [14, 138] on div "Global Style Custom Setup Global Style #ffffff 100 %" at bounding box center [51, 137] width 85 height 22
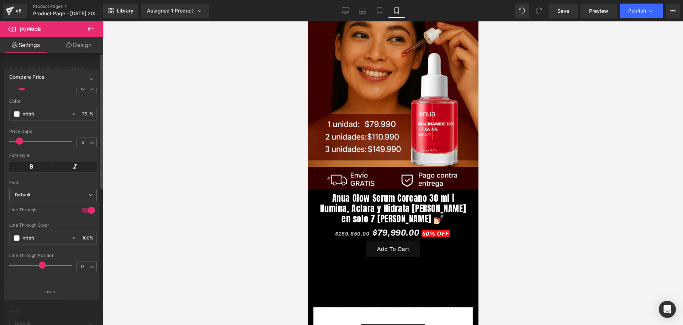
click at [124, 148] on div at bounding box center [393, 172] width 580 height 303
click at [101, 29] on button at bounding box center [90, 29] width 25 height 16
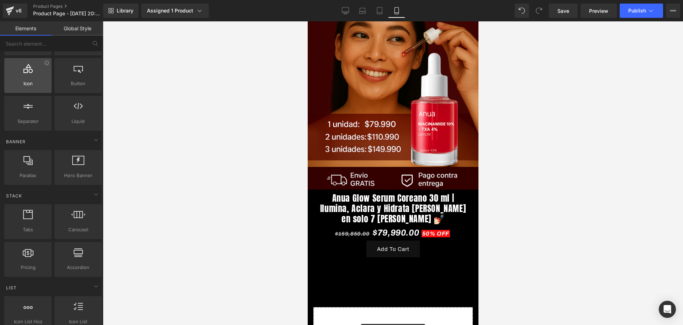
scroll to position [0, 0]
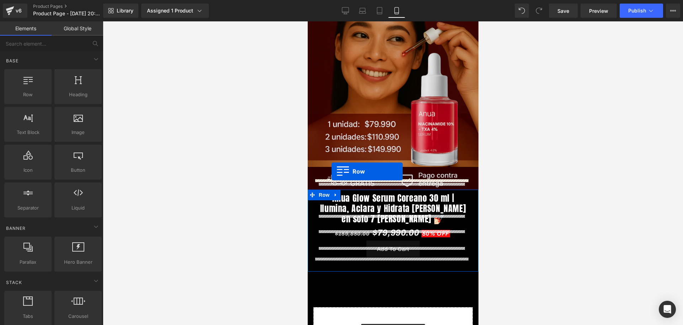
drag, startPoint x: 343, startPoint y: 111, endPoint x: 331, endPoint y: 171, distance: 61.0
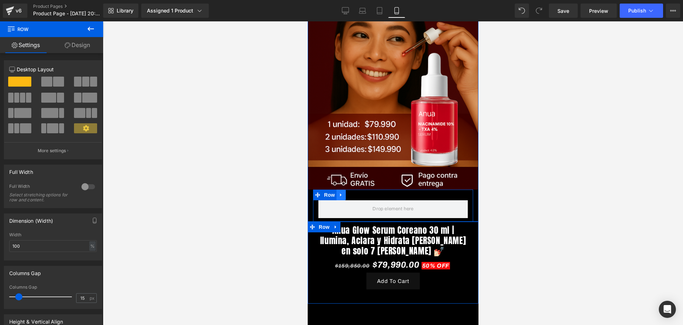
click at [342, 192] on icon at bounding box center [340, 194] width 5 height 5
click at [360, 192] on icon at bounding box center [359, 194] width 5 height 5
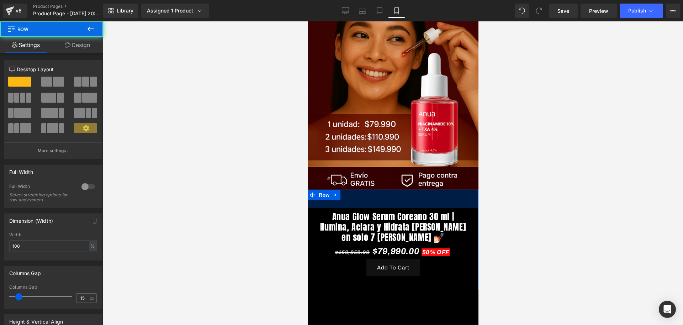
drag, startPoint x: 370, startPoint y: 179, endPoint x: 373, endPoint y: 198, distance: 18.7
click at [373, 198] on div "Anua Glow Serum Coreano 30 ml | Ilumina, Aclara y Hidrata la Piel en solo 7 dia…" at bounding box center [392, 239] width 171 height 100
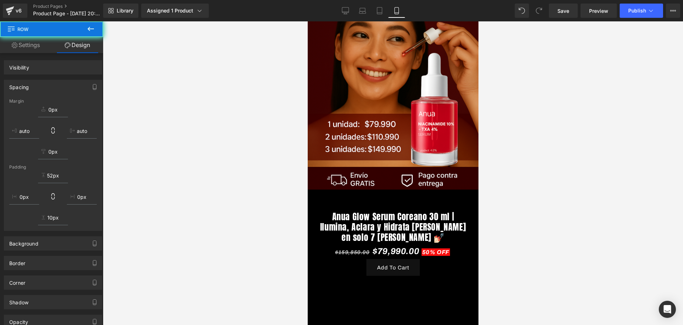
click at [498, 194] on div at bounding box center [393, 172] width 580 height 303
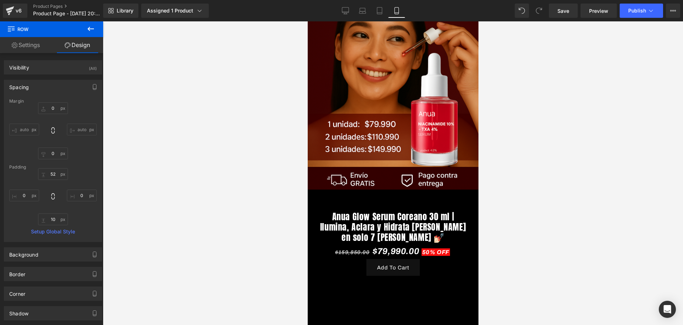
click at [101, 25] on button at bounding box center [90, 29] width 25 height 16
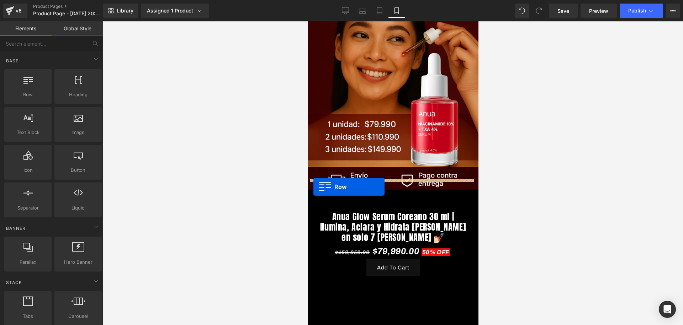
drag, startPoint x: 323, startPoint y: 108, endPoint x: 313, endPoint y: 186, distance: 79.3
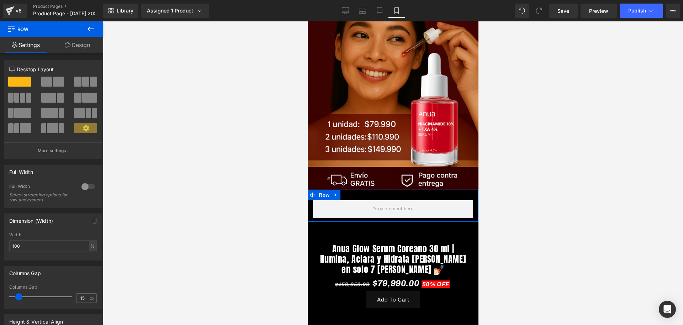
click at [93, 43] on link "Design" at bounding box center [78, 45] width 52 height 16
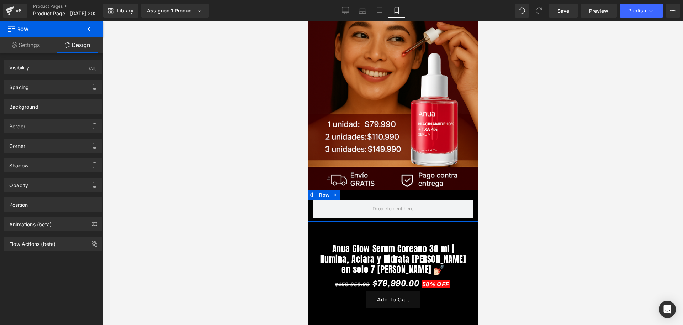
click at [92, 32] on icon at bounding box center [90, 29] width 9 height 9
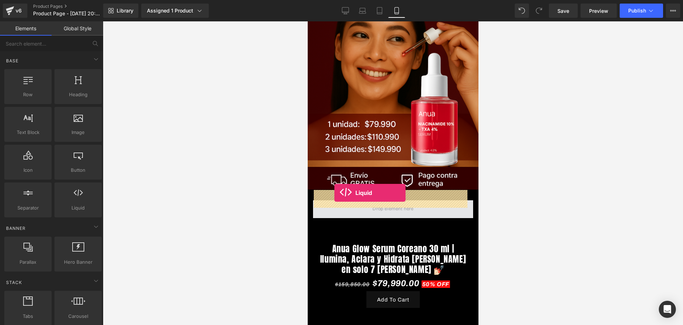
drag, startPoint x: 396, startPoint y: 233, endPoint x: 334, endPoint y: 193, distance: 74.1
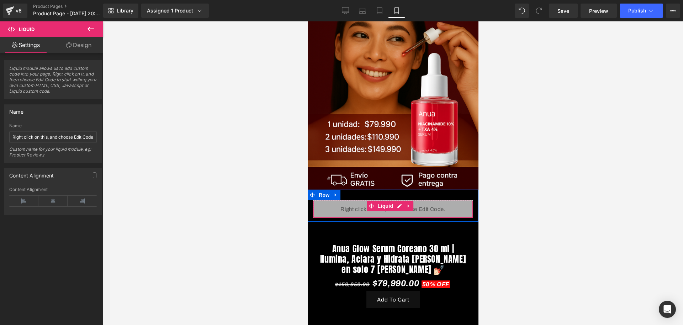
click at [396, 200] on div "Liquid" at bounding box center [393, 209] width 160 height 18
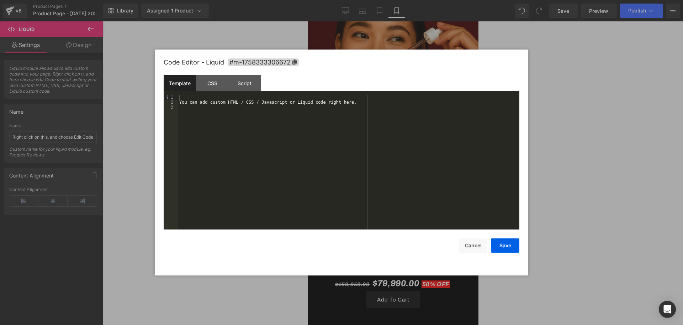
click at [188, 94] on div "Template CSS Script Data" at bounding box center [342, 85] width 356 height 20
click at [477, 249] on button "Cancel" at bounding box center [473, 245] width 28 height 14
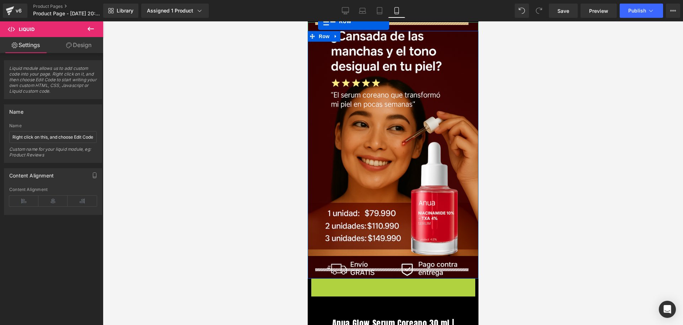
drag, startPoint x: 313, startPoint y: 270, endPoint x: 626, endPoint y: 41, distance: 387.5
click at [322, 25] on img at bounding box center [392, 150] width 171 height 256
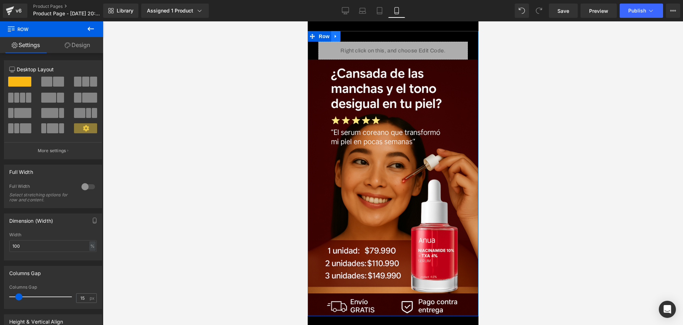
click at [336, 31] on link at bounding box center [335, 36] width 9 height 11
click at [365, 53] on div "Liquid" at bounding box center [392, 51] width 149 height 18
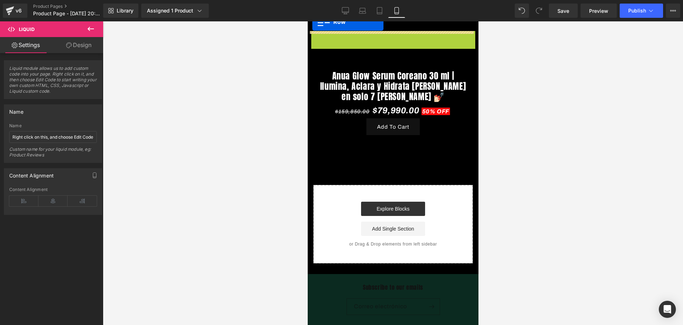
drag, startPoint x: 312, startPoint y: 35, endPoint x: 617, endPoint y: 35, distance: 305.0
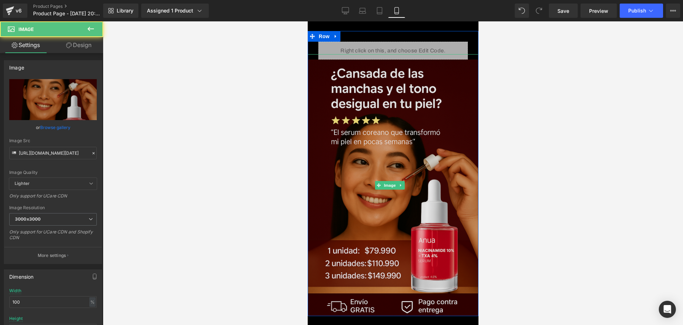
drag, startPoint x: 389, startPoint y: 58, endPoint x: 391, endPoint y: 62, distance: 4.5
click at [391, 62] on div at bounding box center [392, 185] width 171 height 262
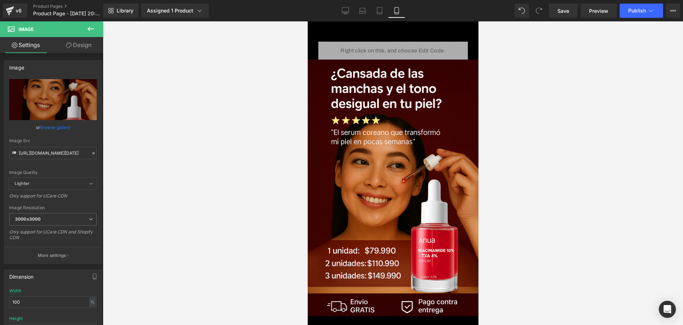
click at [683, 141] on div at bounding box center [393, 172] width 580 height 303
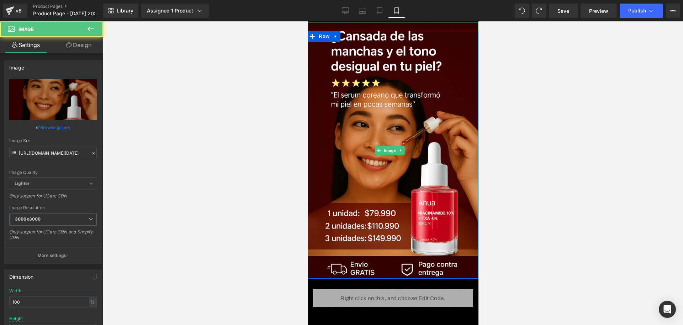
drag, startPoint x: 420, startPoint y: 23, endPoint x: 422, endPoint y: 31, distance: 7.9
click at [422, 31] on div "Image Row" at bounding box center [392, 154] width 171 height 247
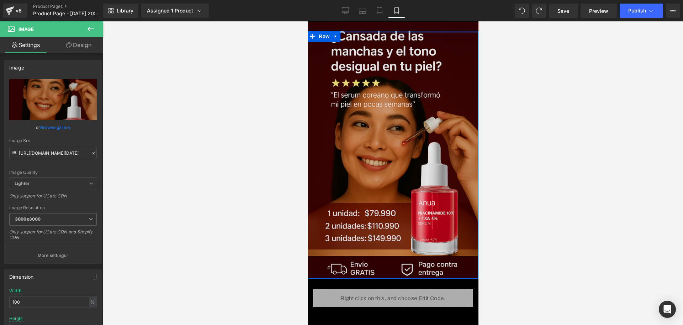
click at [415, 28] on img at bounding box center [392, 150] width 171 height 256
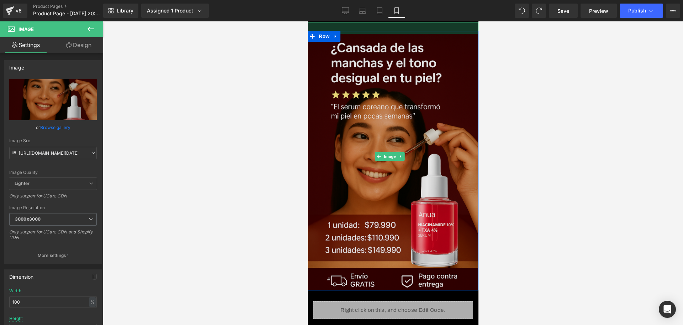
drag, startPoint x: 412, startPoint y: 23, endPoint x: 842, endPoint y: 64, distance: 432.1
click at [411, 35] on div "Image 33px" at bounding box center [392, 156] width 171 height 268
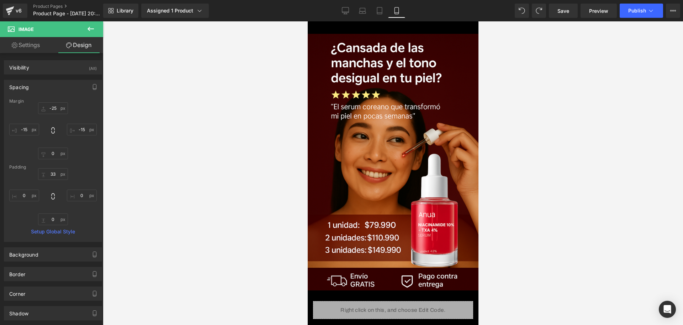
click at [94, 22] on button at bounding box center [90, 29] width 25 height 16
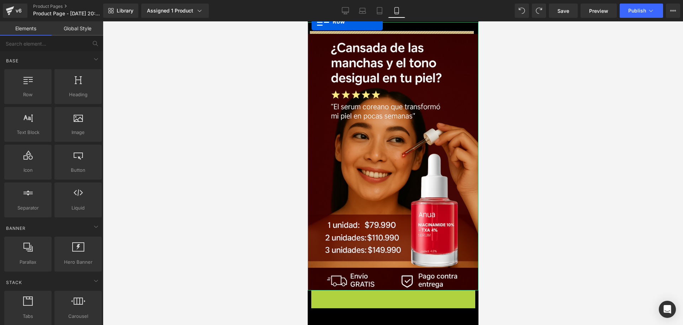
drag, startPoint x: 312, startPoint y: 286, endPoint x: 619, endPoint y: 40, distance: 393.9
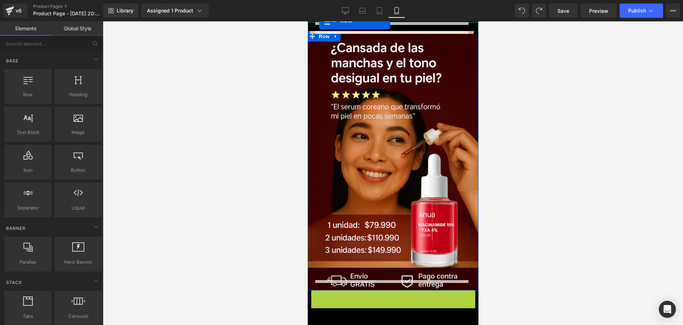
click at [319, 20] on div "Library Assigned 1 Product Product Preview Anua Glow Serum Coreano 30 ml | Ilum…" at bounding box center [393, 10] width 580 height 21
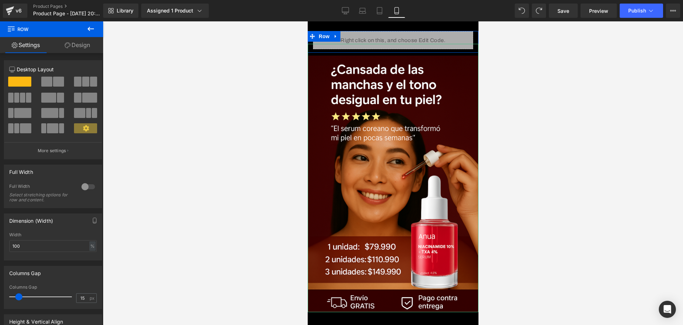
drag, startPoint x: 388, startPoint y: 32, endPoint x: 390, endPoint y: 13, distance: 19.0
click at [390, 21] on html "​ MI TIENDA Ir directamente al contenido Liquid Row Image 33px Row Anua Glow Se…" at bounding box center [392, 172] width 171 height 303
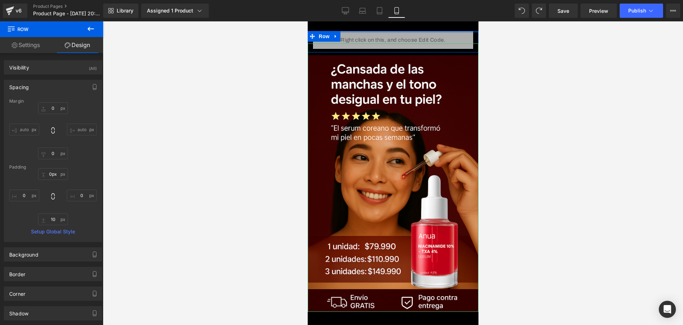
drag, startPoint x: 399, startPoint y: 34, endPoint x: 399, endPoint y: 21, distance: 13.2
click at [399, 21] on body "​ MI TIENDA Ir directamente al contenido Liquid Row Image 33px Row Anua Glow Se…" at bounding box center [392, 331] width 171 height 620
click at [404, 27] on body "​ MI TIENDA Ir directamente al contenido Liquid Row Image 33px Row Anua Glow Se…" at bounding box center [392, 331] width 171 height 620
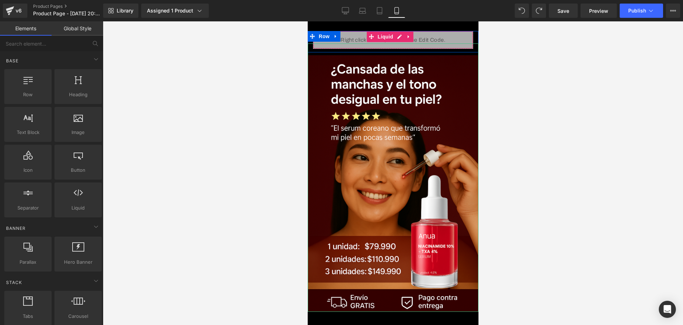
click at [414, 39] on div "Liquid" at bounding box center [393, 40] width 160 height 18
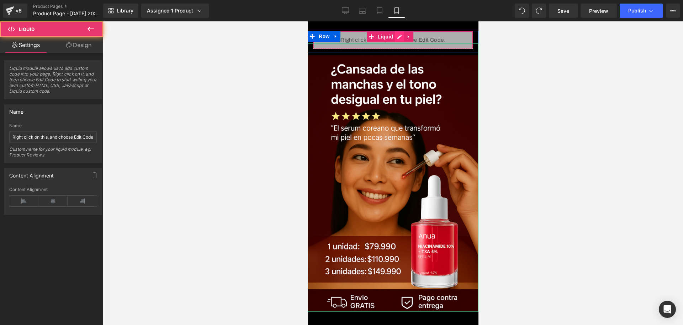
click at [403, 38] on div "Liquid" at bounding box center [393, 40] width 160 height 18
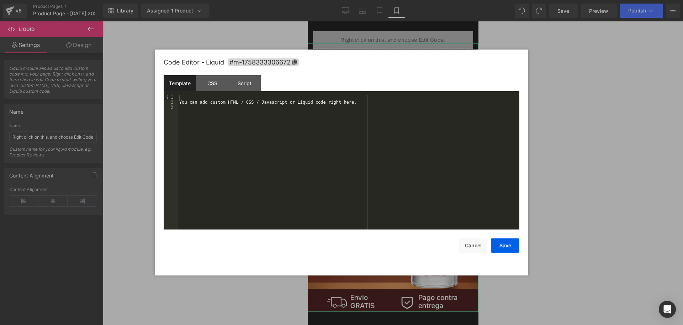
click at [279, 97] on div "You can add custom HTML / CSS / Javascript or Liquid code right here." at bounding box center [349, 167] width 342 height 144
click at [279, 96] on div "You can add custom HTML / CSS / Javascript or Liquid code right here." at bounding box center [349, 167] width 342 height 144
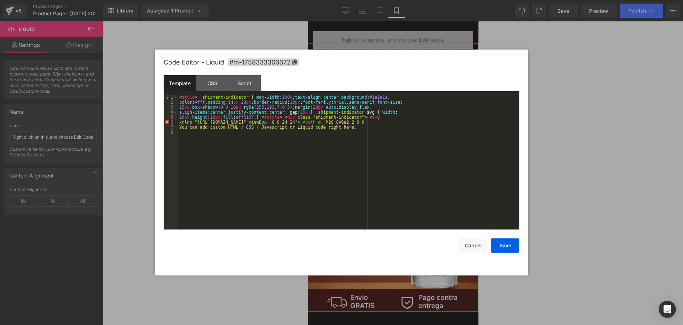
click at [353, 143] on div "< style > .shipment-indicator { max-width : 100 % ; text-align : center ; backg…" at bounding box center [349, 167] width 342 height 144
click at [508, 252] on button "Save" at bounding box center [505, 245] width 28 height 14
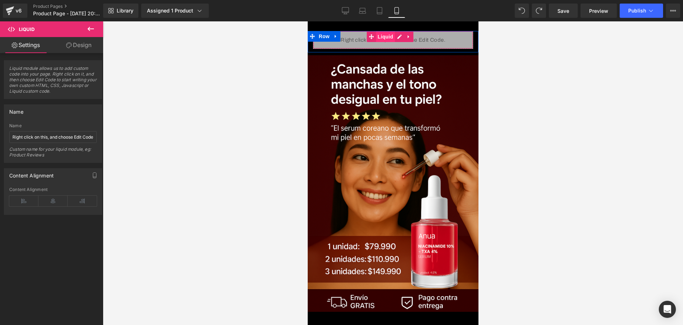
click at [384, 38] on span "Liquid" at bounding box center [385, 36] width 19 height 11
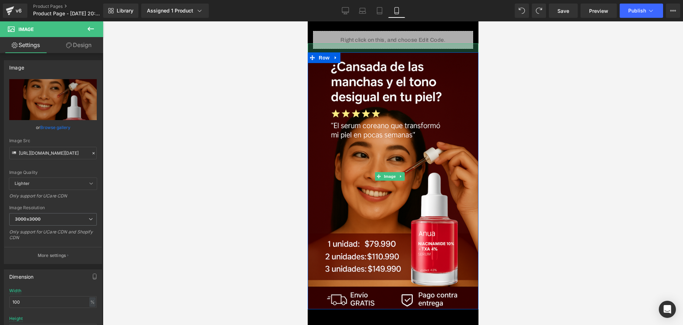
drag, startPoint x: 416, startPoint y: 50, endPoint x: 867, endPoint y: 99, distance: 453.6
click at [421, 48] on div at bounding box center [392, 47] width 171 height 9
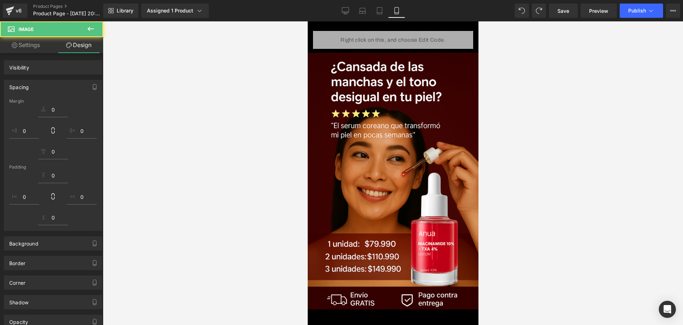
click at [560, 78] on div at bounding box center [393, 172] width 580 height 303
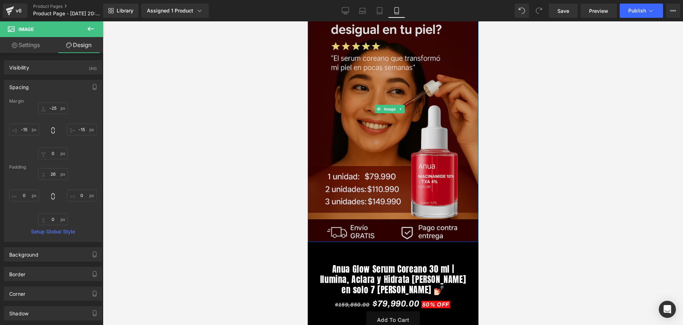
scroll to position [133, 0]
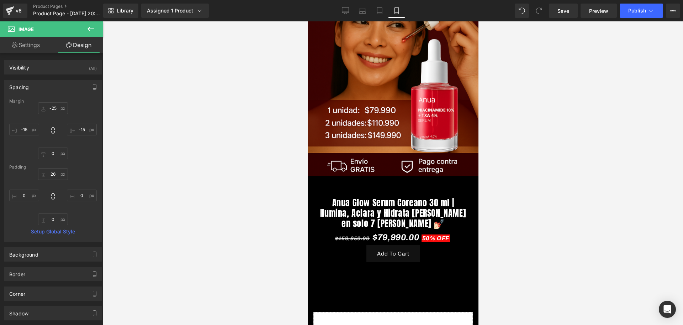
click at [91, 23] on button at bounding box center [90, 29] width 25 height 16
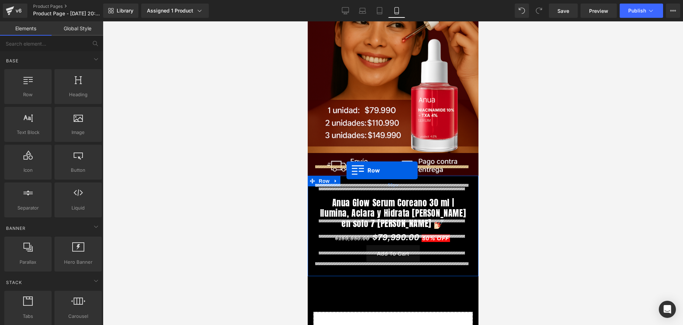
drag, startPoint x: 332, startPoint y: 110, endPoint x: 346, endPoint y: 170, distance: 61.4
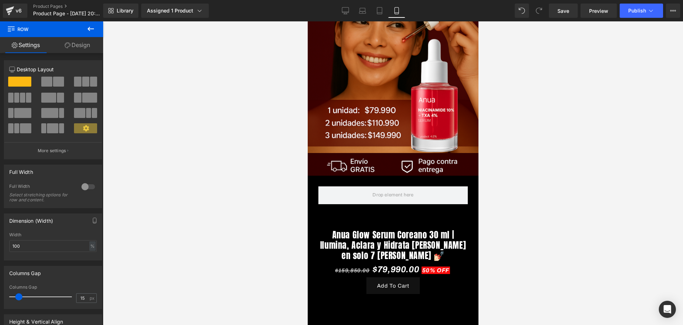
click at [91, 30] on icon at bounding box center [90, 29] width 9 height 9
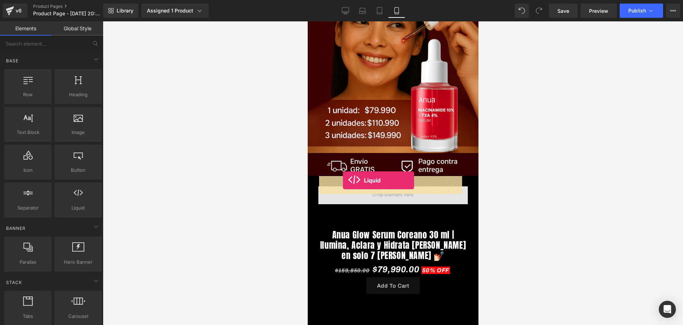
drag, startPoint x: 391, startPoint y: 217, endPoint x: 343, endPoint y: 180, distance: 60.9
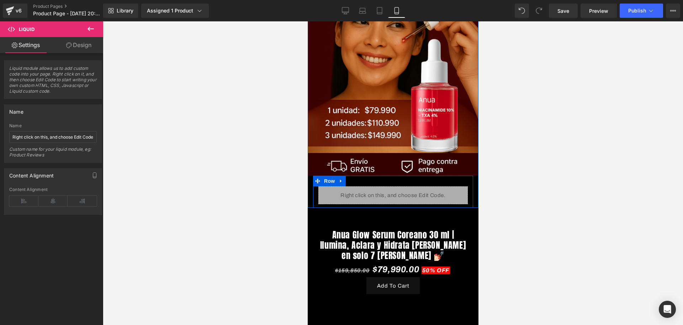
click at [403, 186] on div "Liquid" at bounding box center [392, 195] width 149 height 18
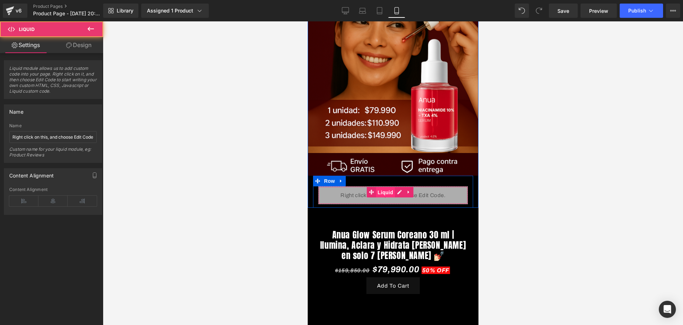
click at [385, 187] on span "Liquid" at bounding box center [385, 192] width 19 height 11
